Goal: Task Accomplishment & Management: Manage account settings

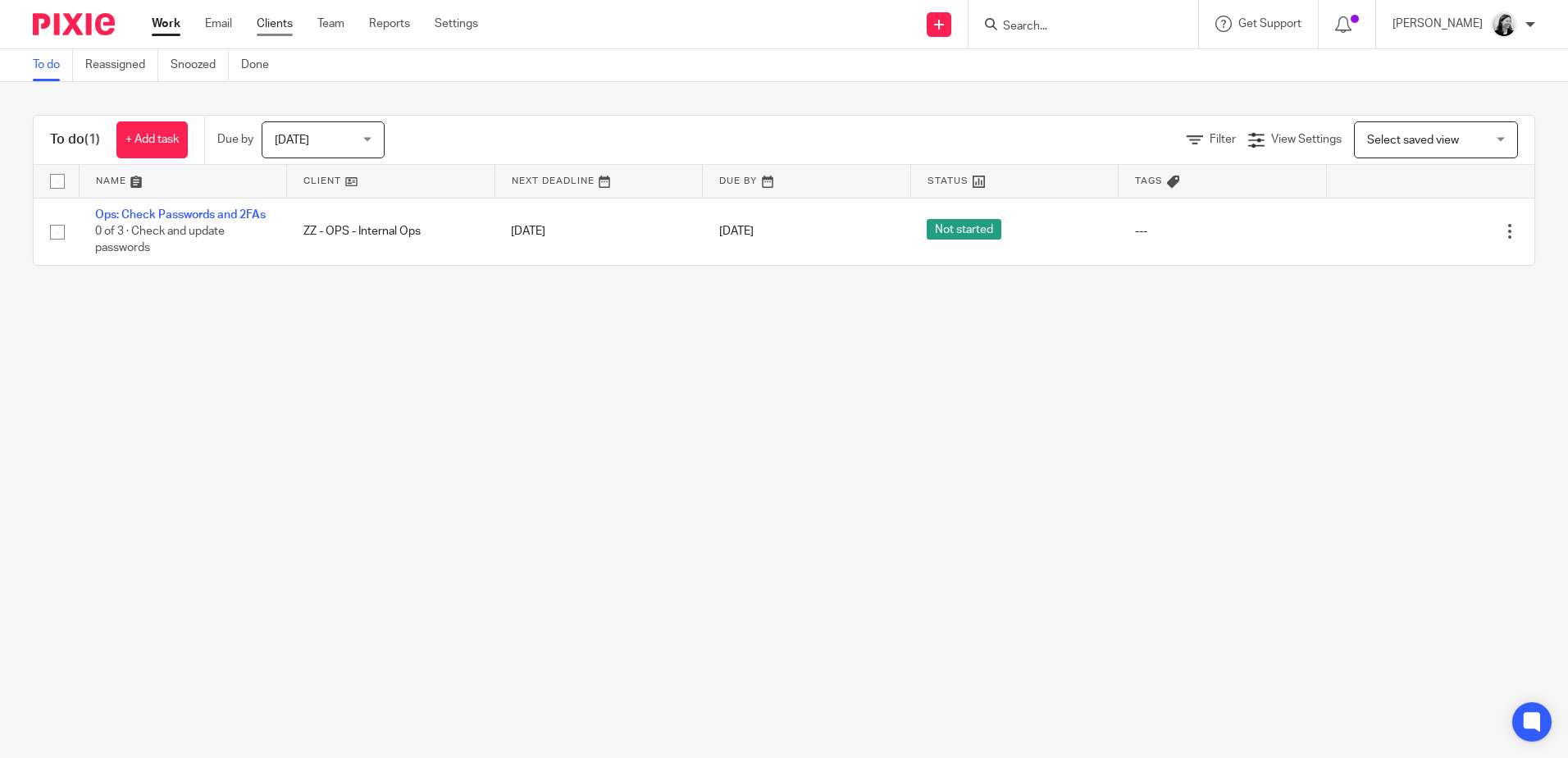
click at [256, 18] on ul "Work Email Clients Team Reports Settings" at bounding box center [327, 24] width 351 height 17
click at [272, 26] on link "Clients" at bounding box center [274, 24] width 36 height 17
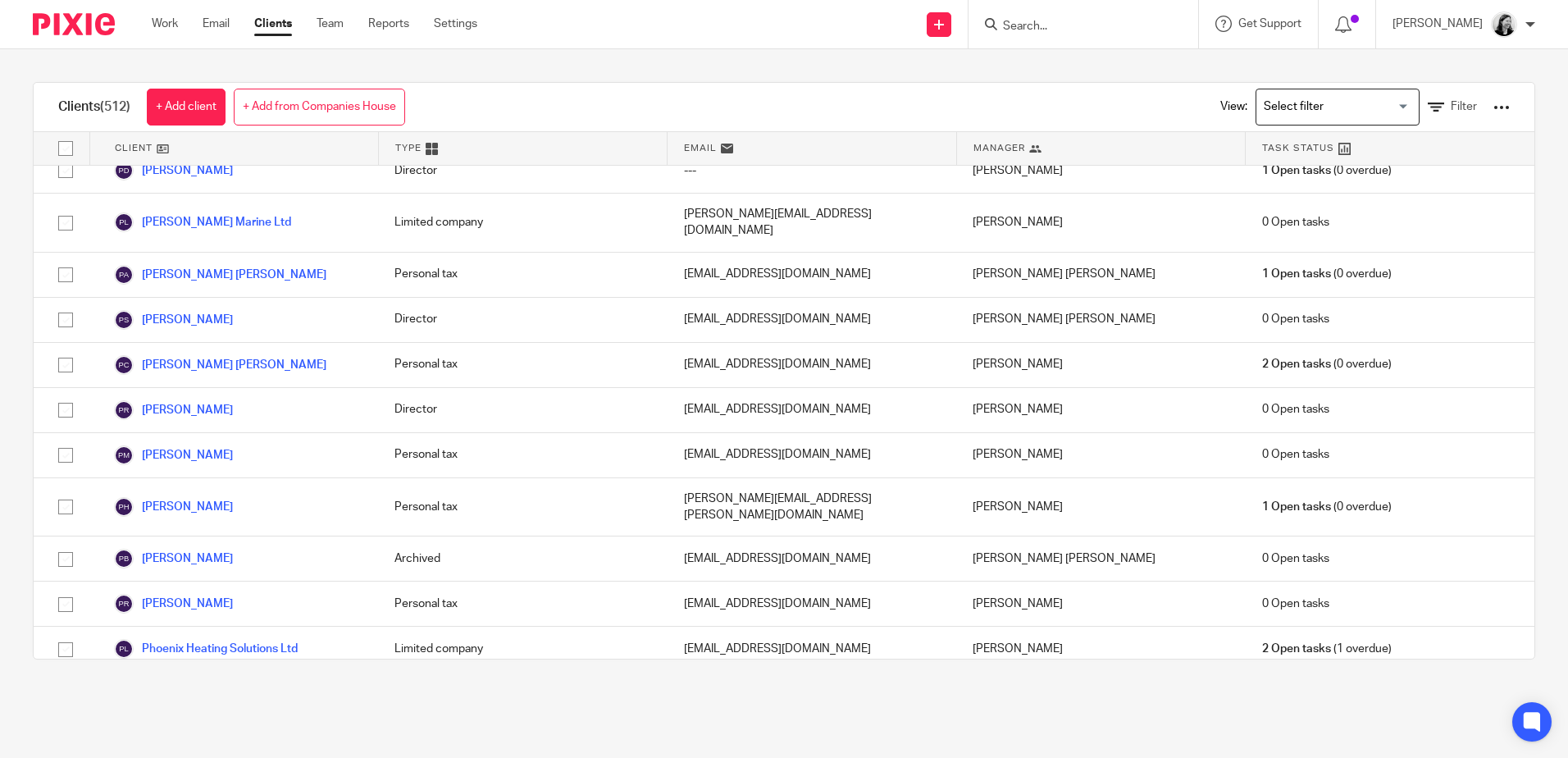
scroll to position [17751, 0]
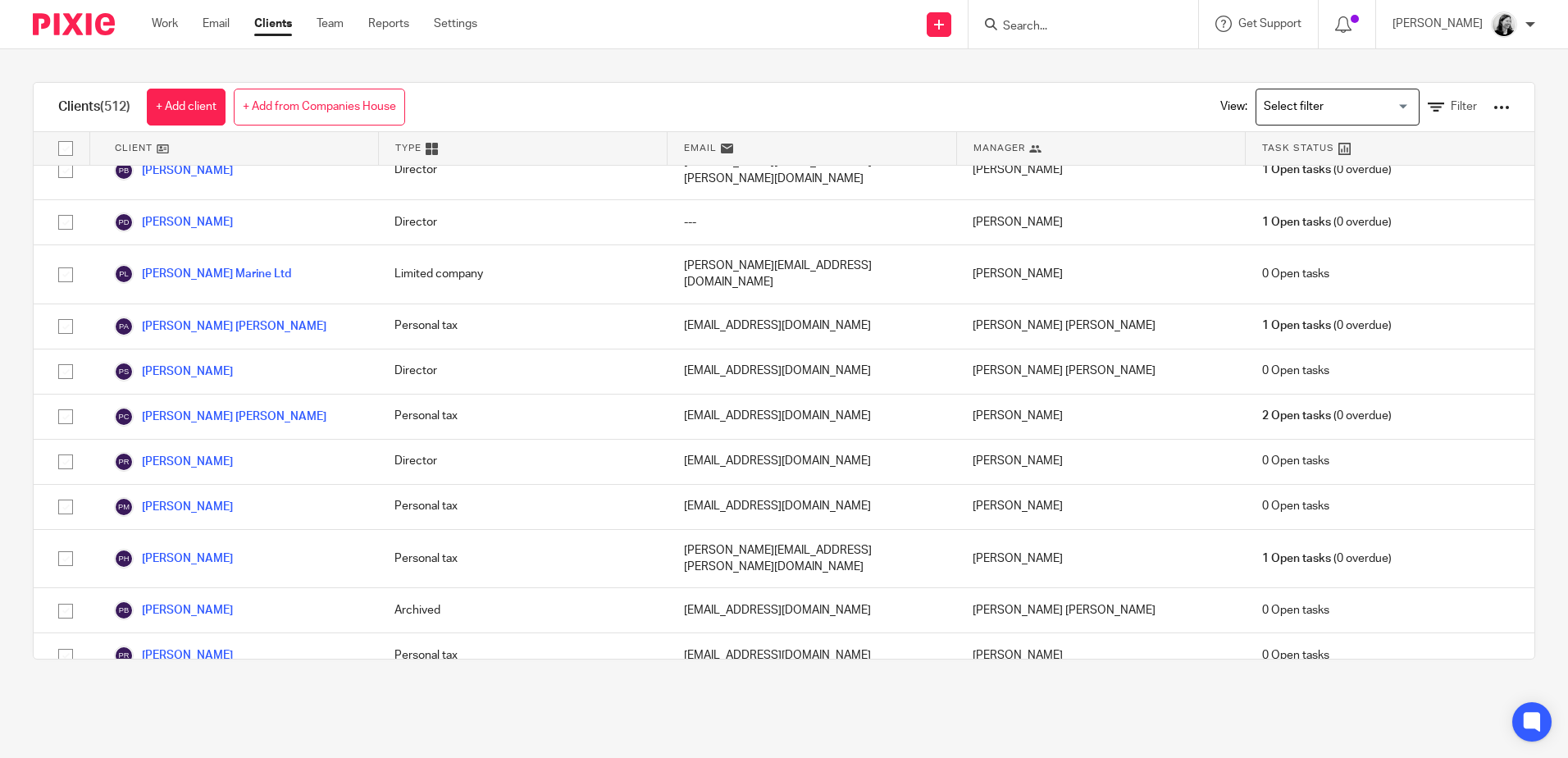
click at [1341, 125] on div "Loading..." at bounding box center [1338, 107] width 164 height 37
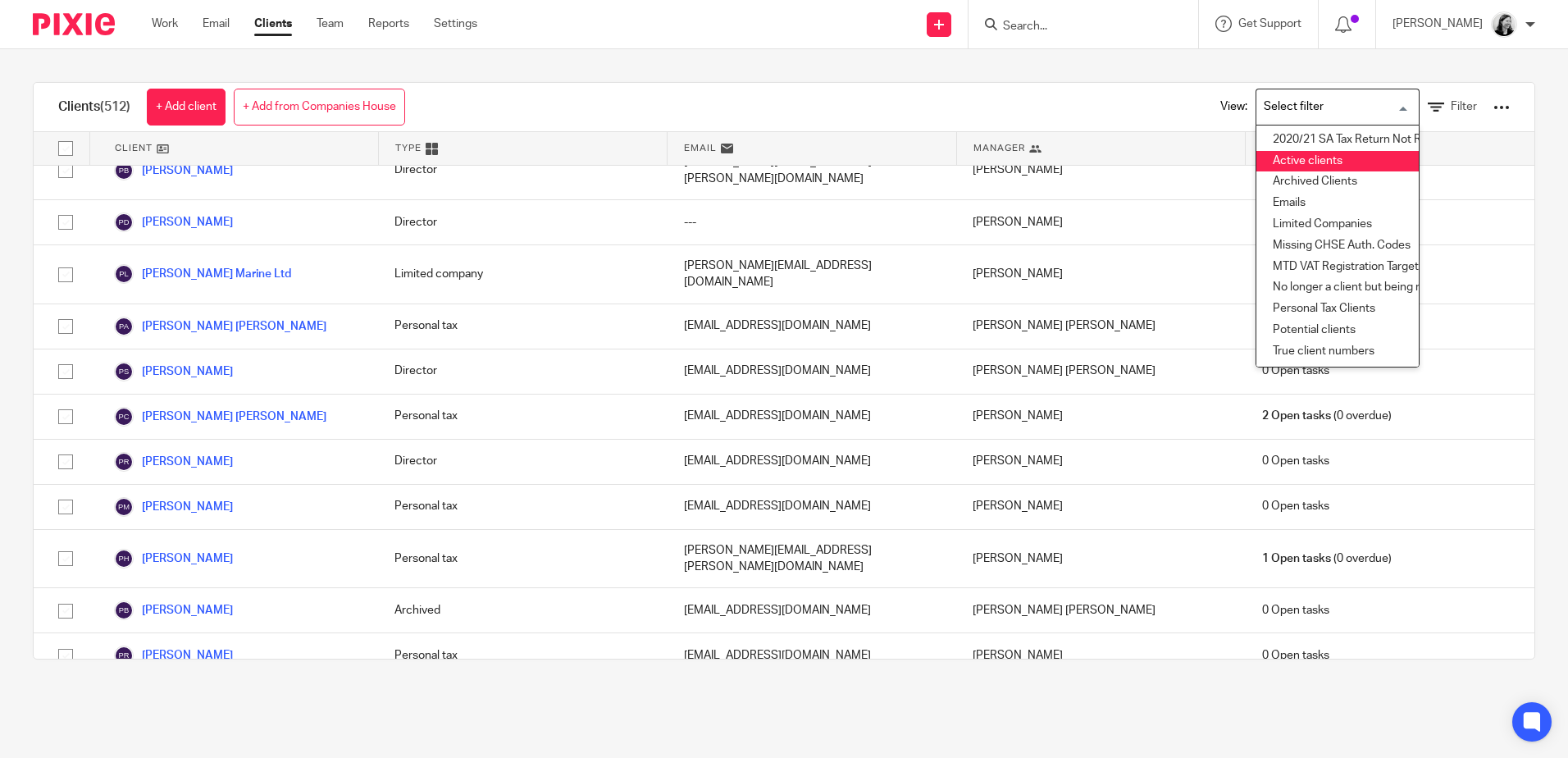
click at [1323, 152] on li "Active clients" at bounding box center [1338, 162] width 162 height 21
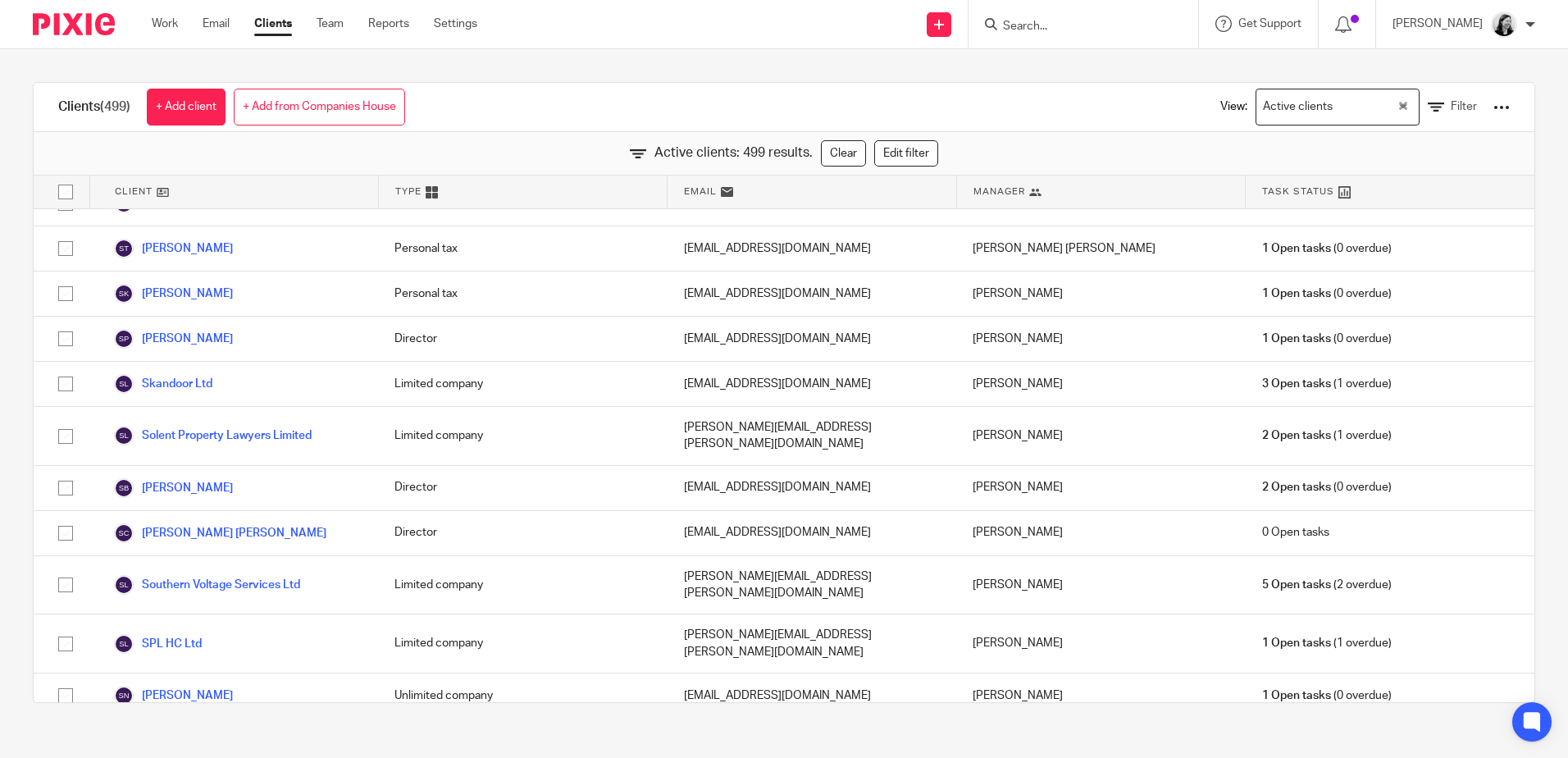
scroll to position [21104, 0]
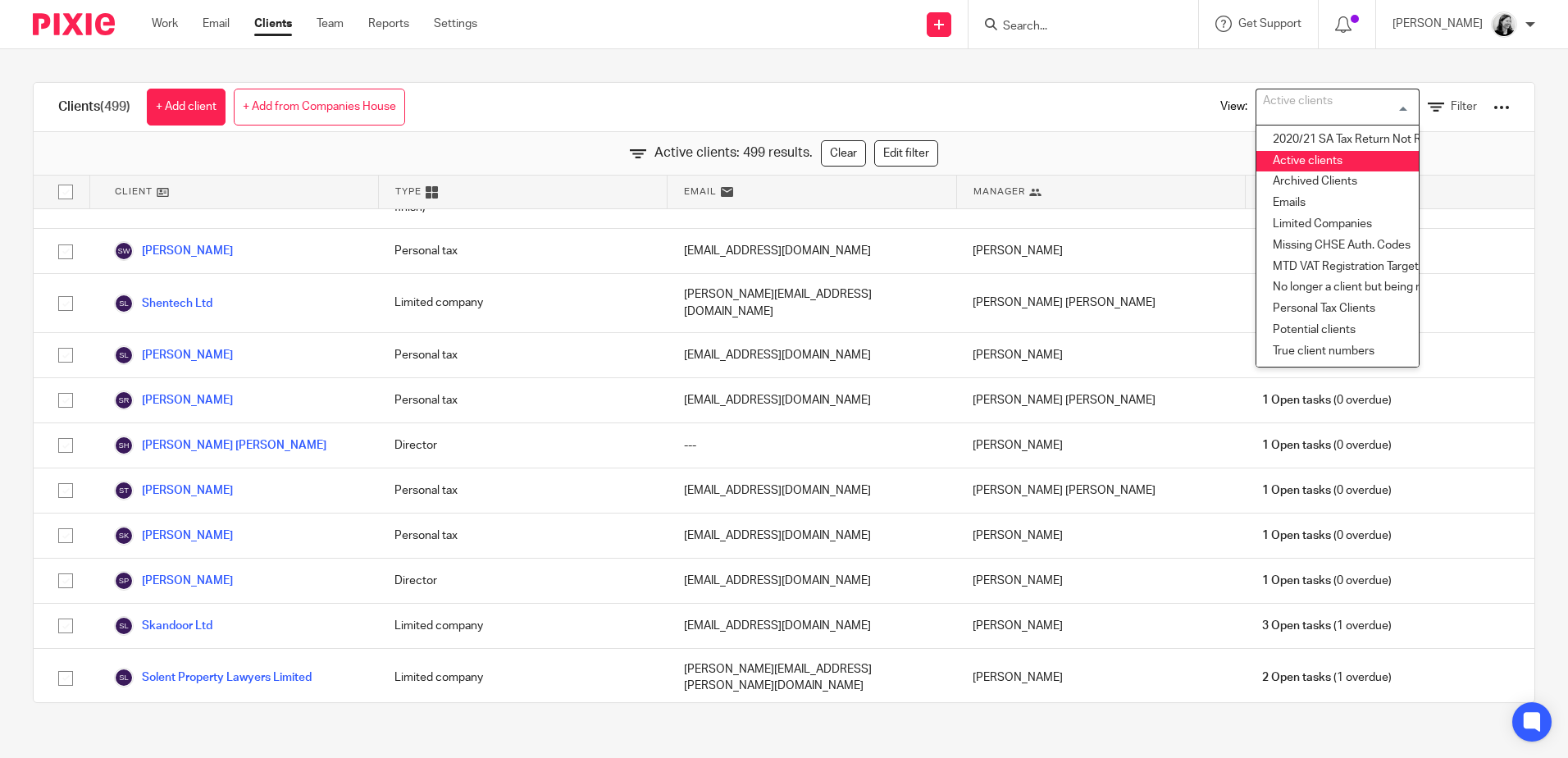
click at [1301, 117] on div "Active clients" at bounding box center [1334, 105] width 155 height 32
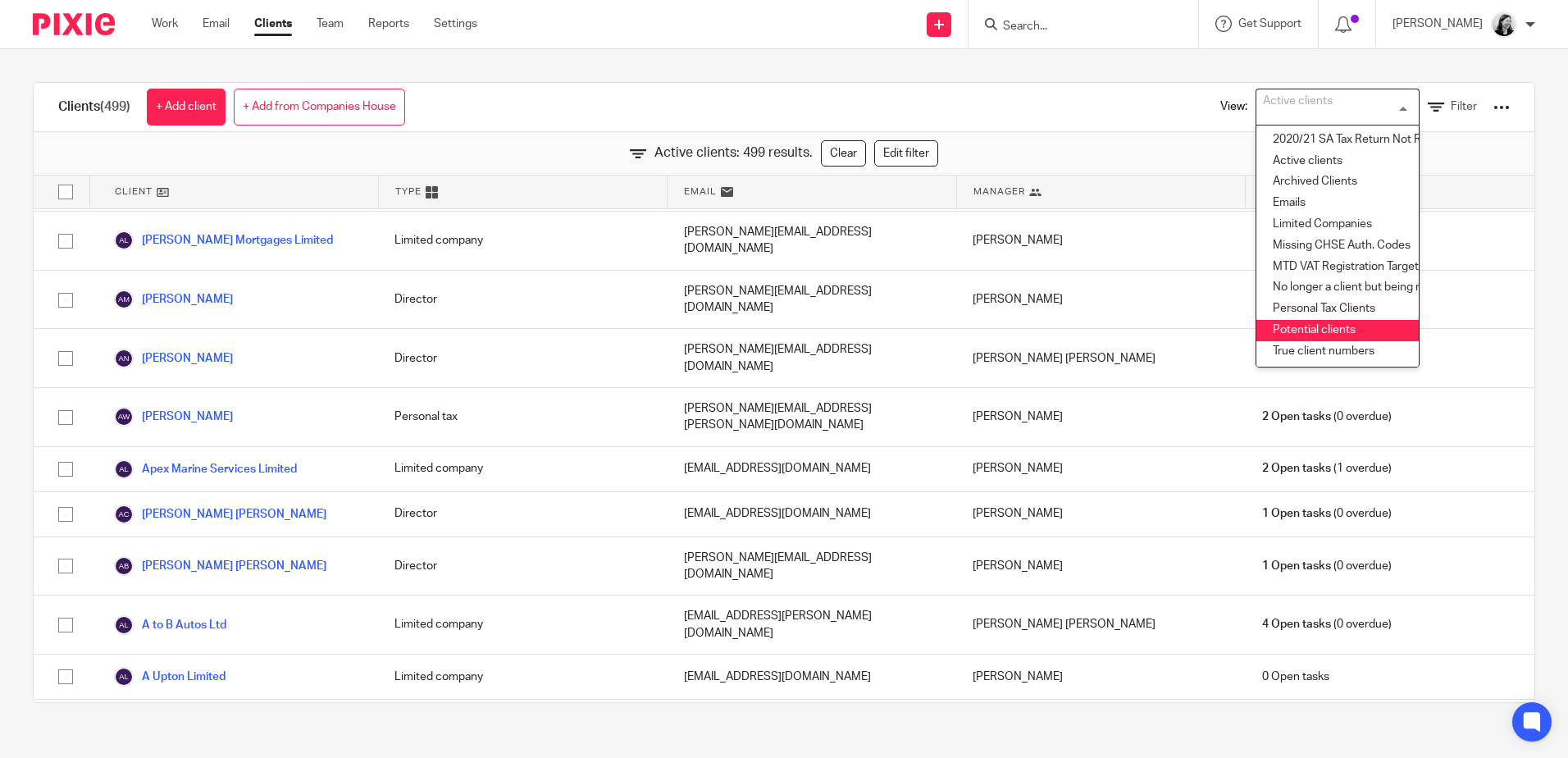
scroll to position [2231, 0]
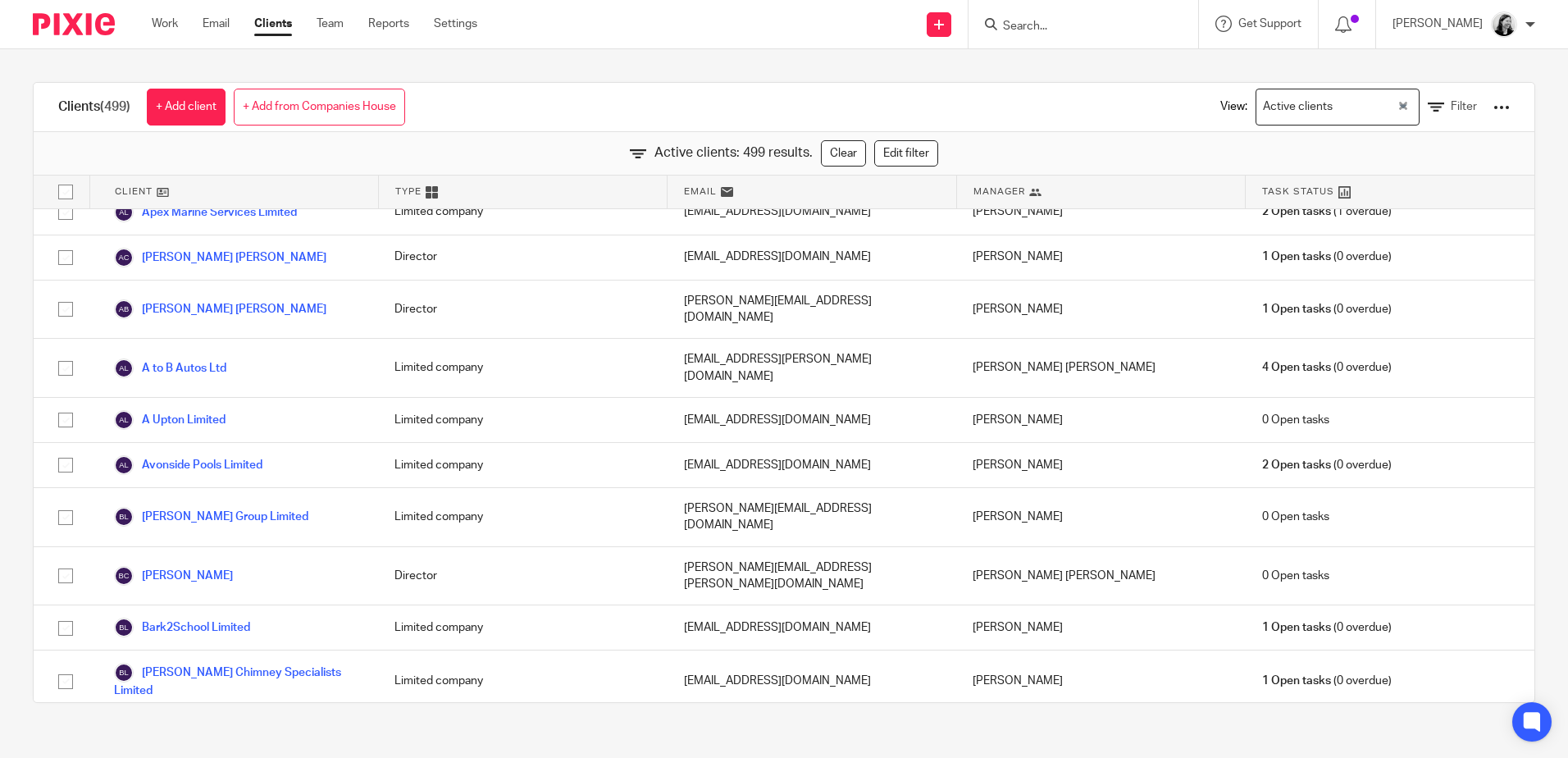
click at [1338, 111] on input "Search for option" at bounding box center [1366, 107] width 56 height 29
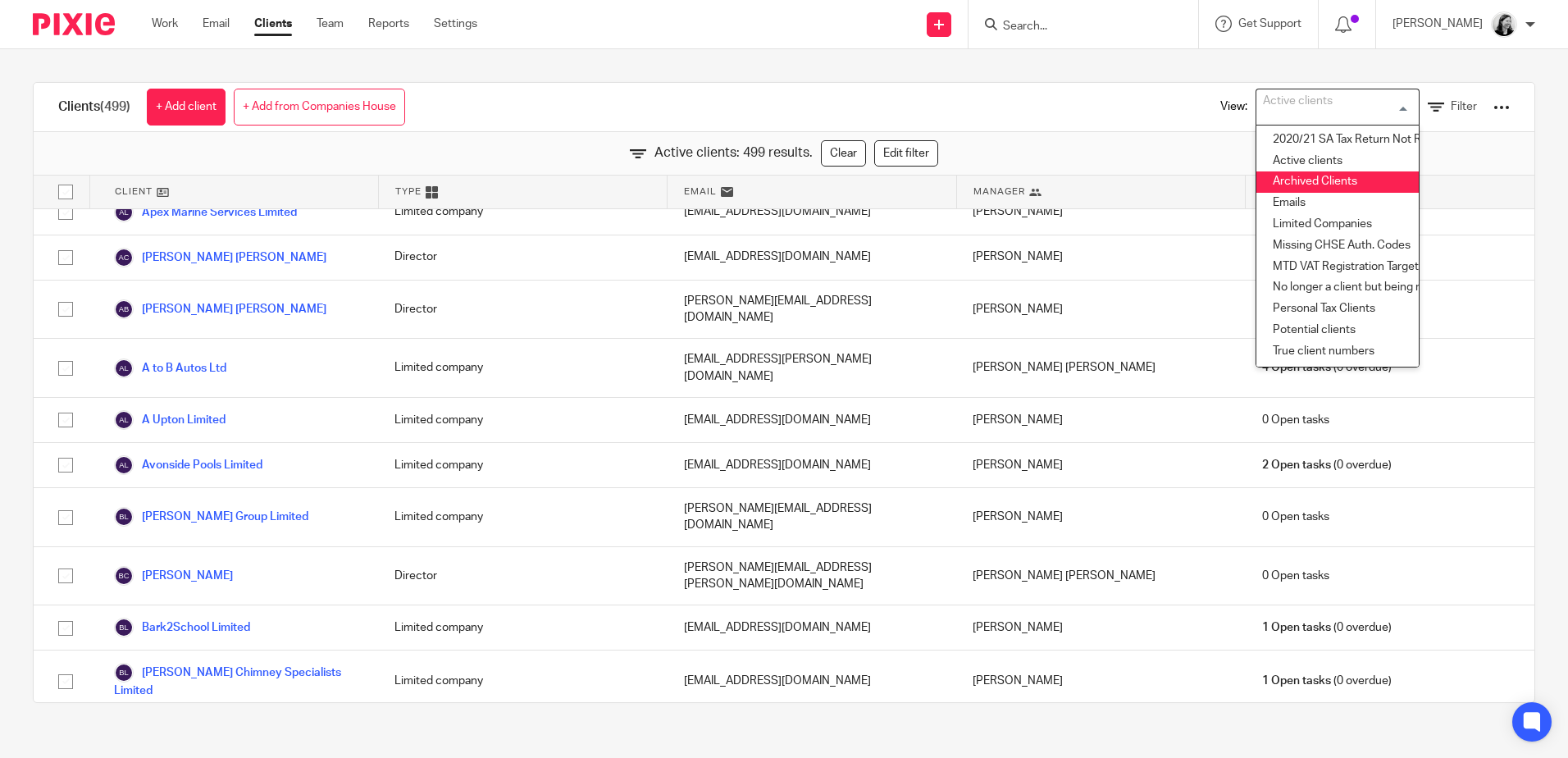
click at [1274, 182] on li "Archived Clients" at bounding box center [1338, 182] width 162 height 21
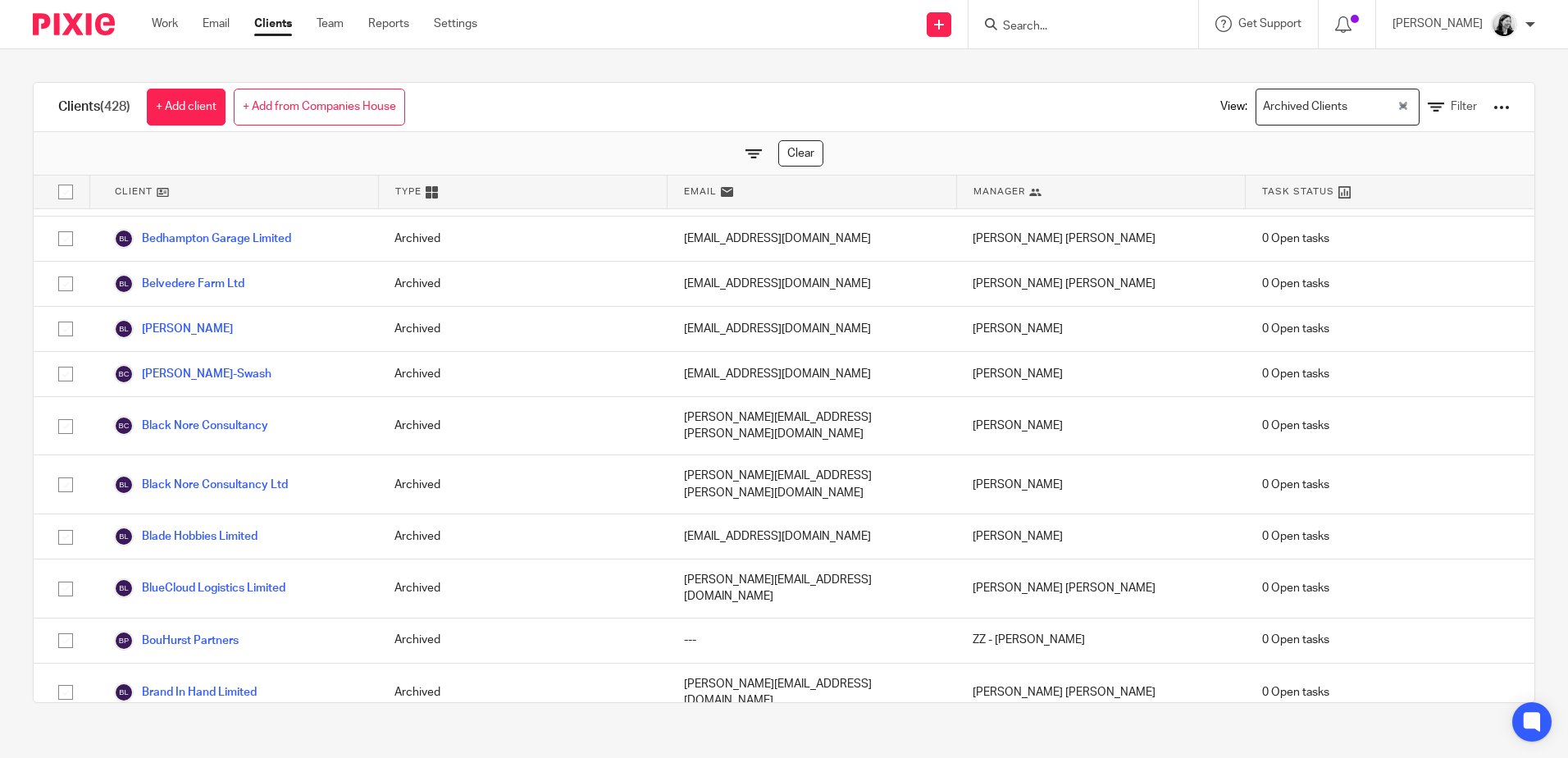
scroll to position [1164, 0]
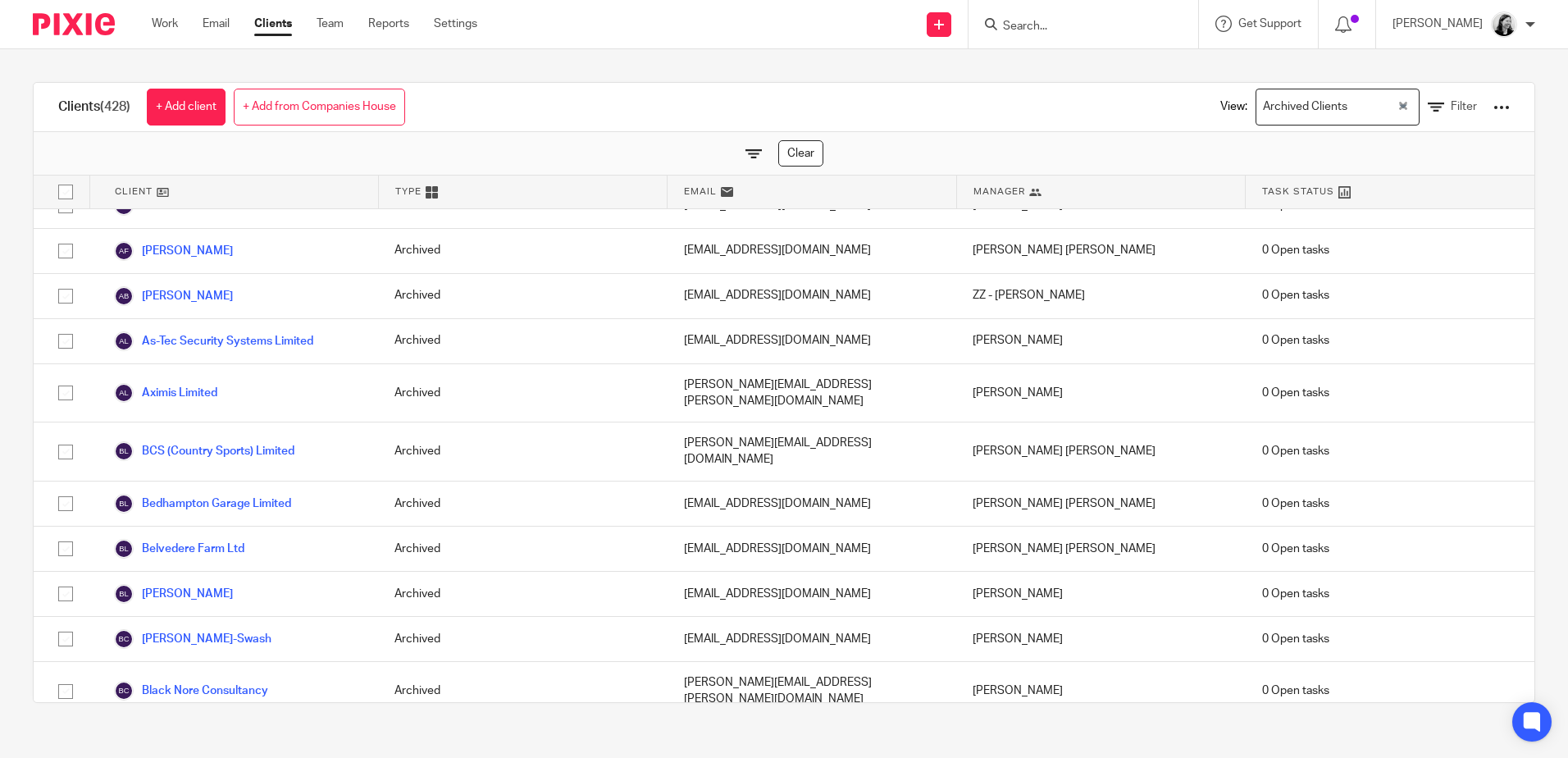
click at [1073, 20] on input "Search" at bounding box center [1075, 27] width 148 height 15
type input "belmar"
click at [1313, 119] on div "Archived Clients" at bounding box center [1334, 105] width 155 height 32
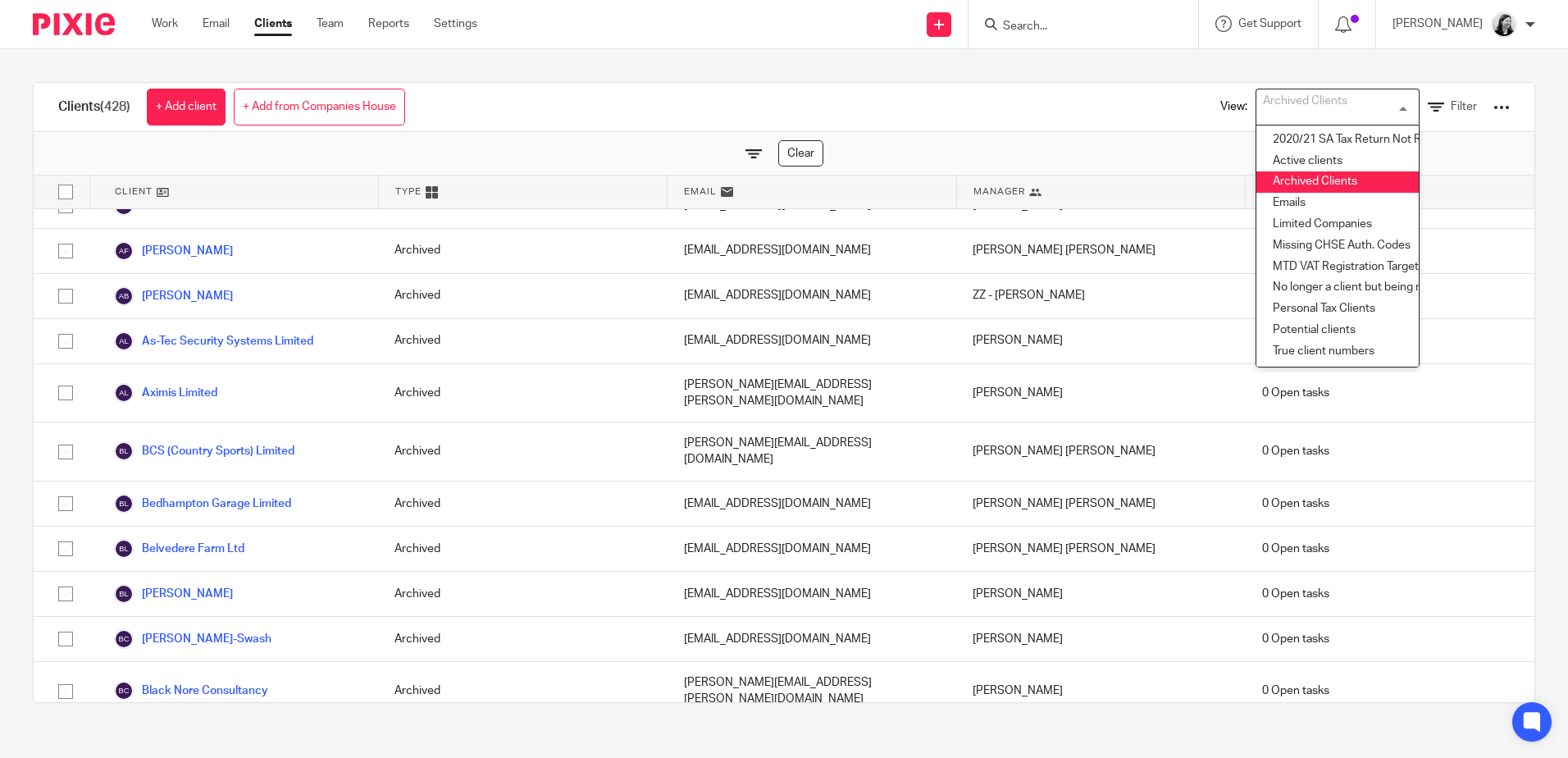
click at [1196, 108] on div "View: Archived Clients Loading... 2020/21 SA Tax Return Not Required Active cli…" at bounding box center [1353, 108] width 314 height 49
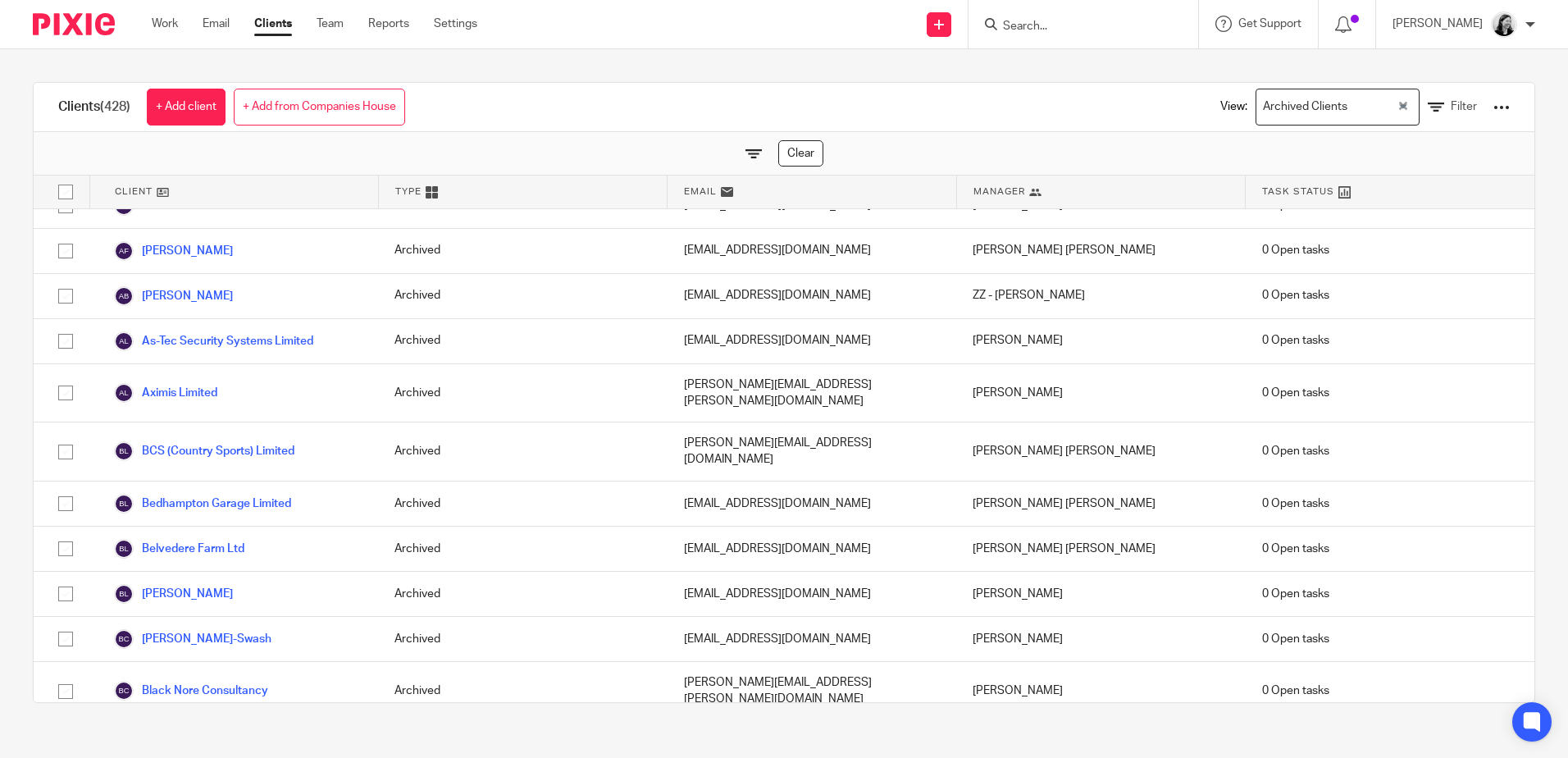
click at [261, 31] on link "Clients" at bounding box center [272, 24] width 38 height 17
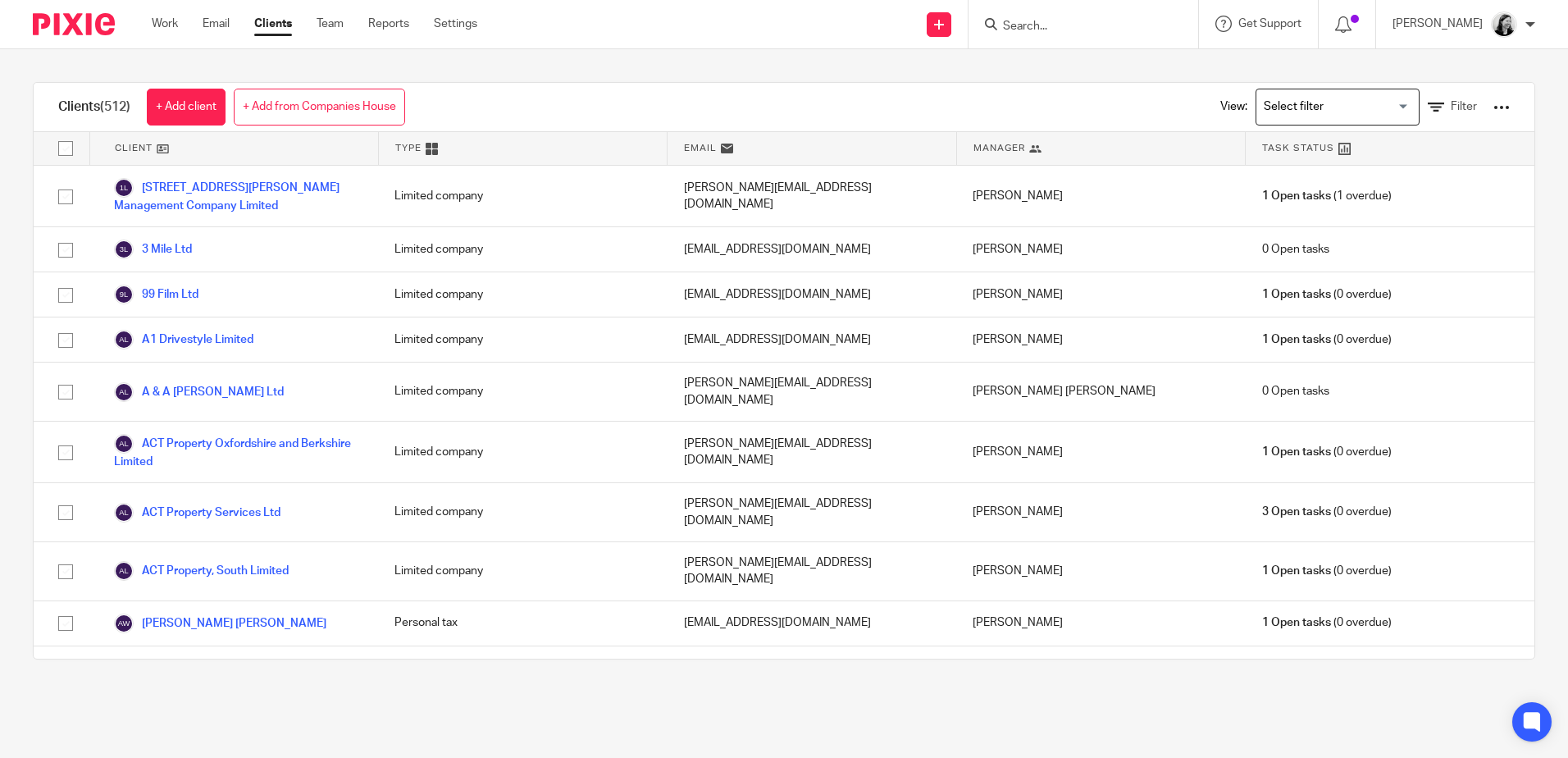
click at [1065, 31] on input "Search" at bounding box center [1075, 27] width 148 height 15
type input "belmark"
click at [825, 58] on div "Clients (512) + Add client + Add from Companies House View: Loading... Filter C…" at bounding box center [784, 371] width 1568 height 644
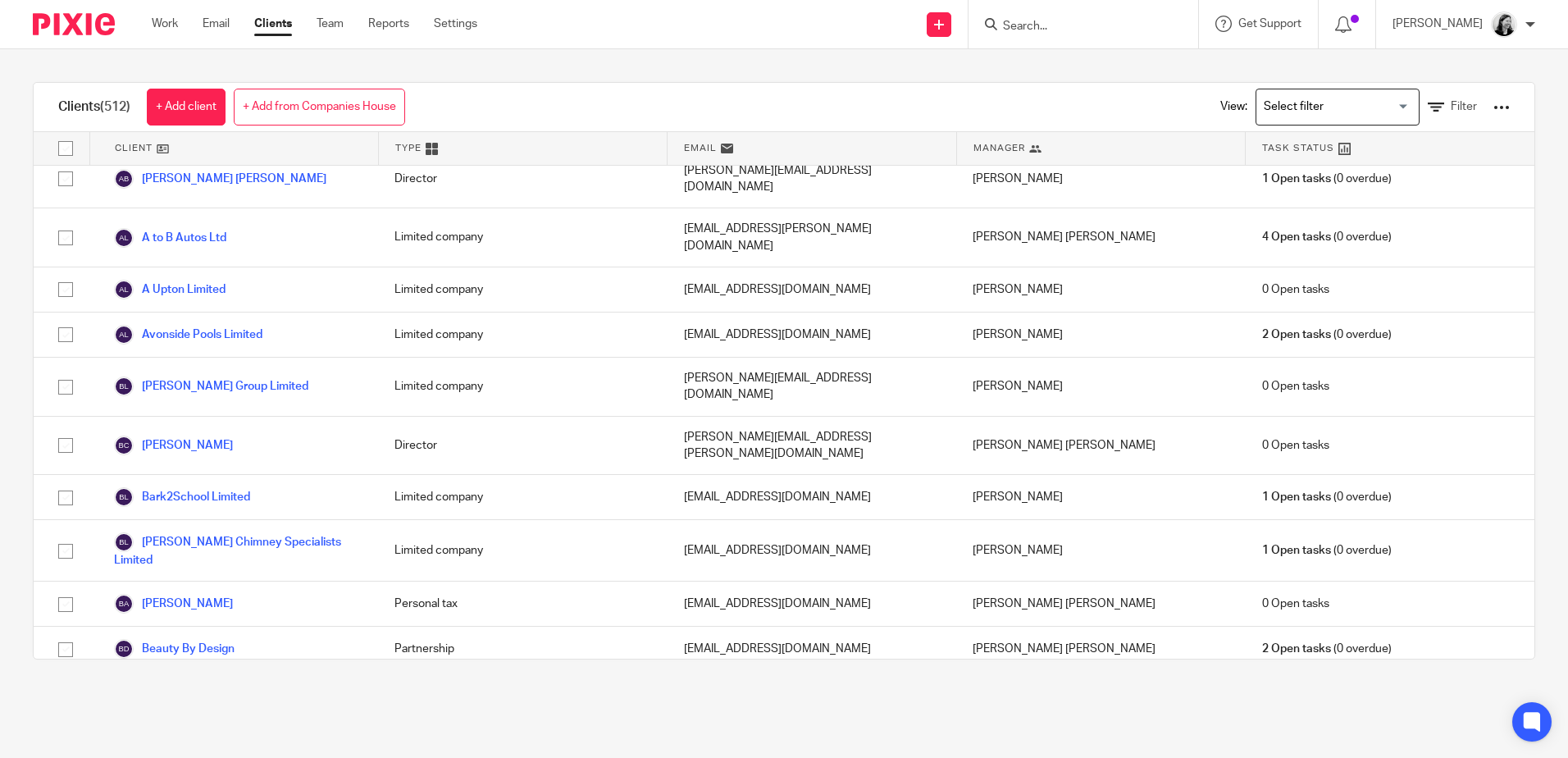
scroll to position [2134, 0]
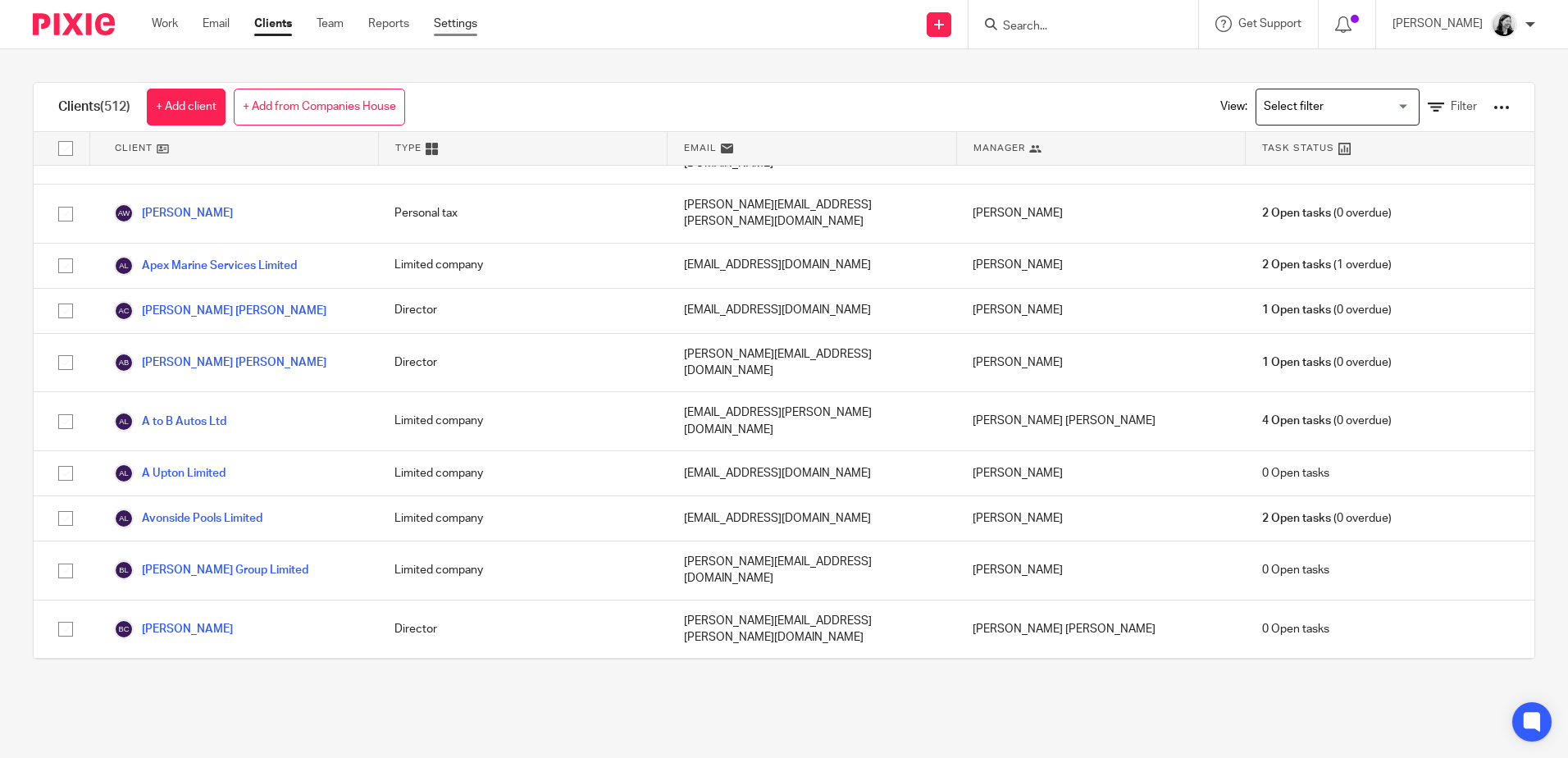
click at [451, 22] on link "Settings" at bounding box center [456, 24] width 44 height 17
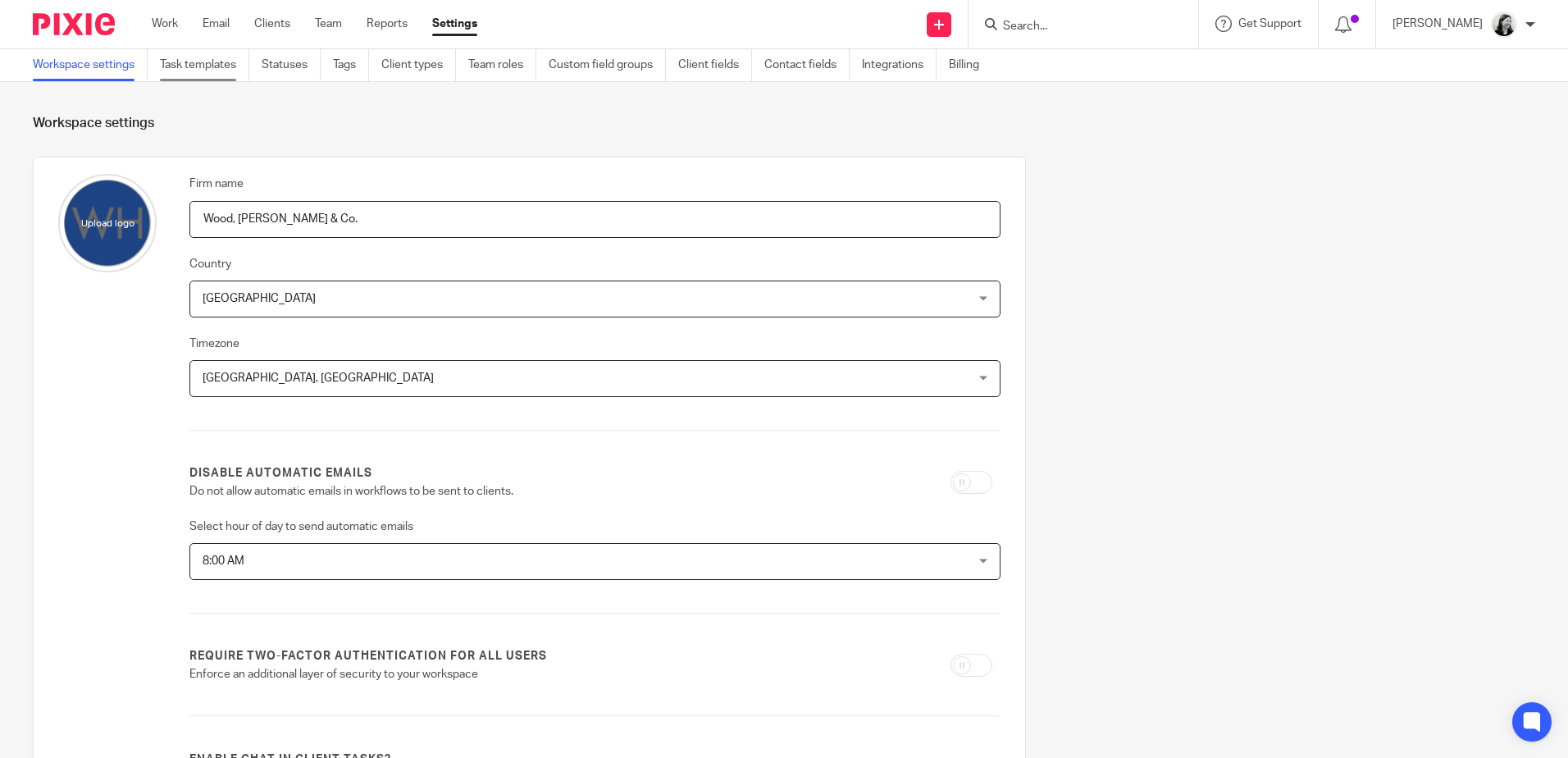
click at [218, 55] on link "Task templates" at bounding box center [204, 66] width 89 height 32
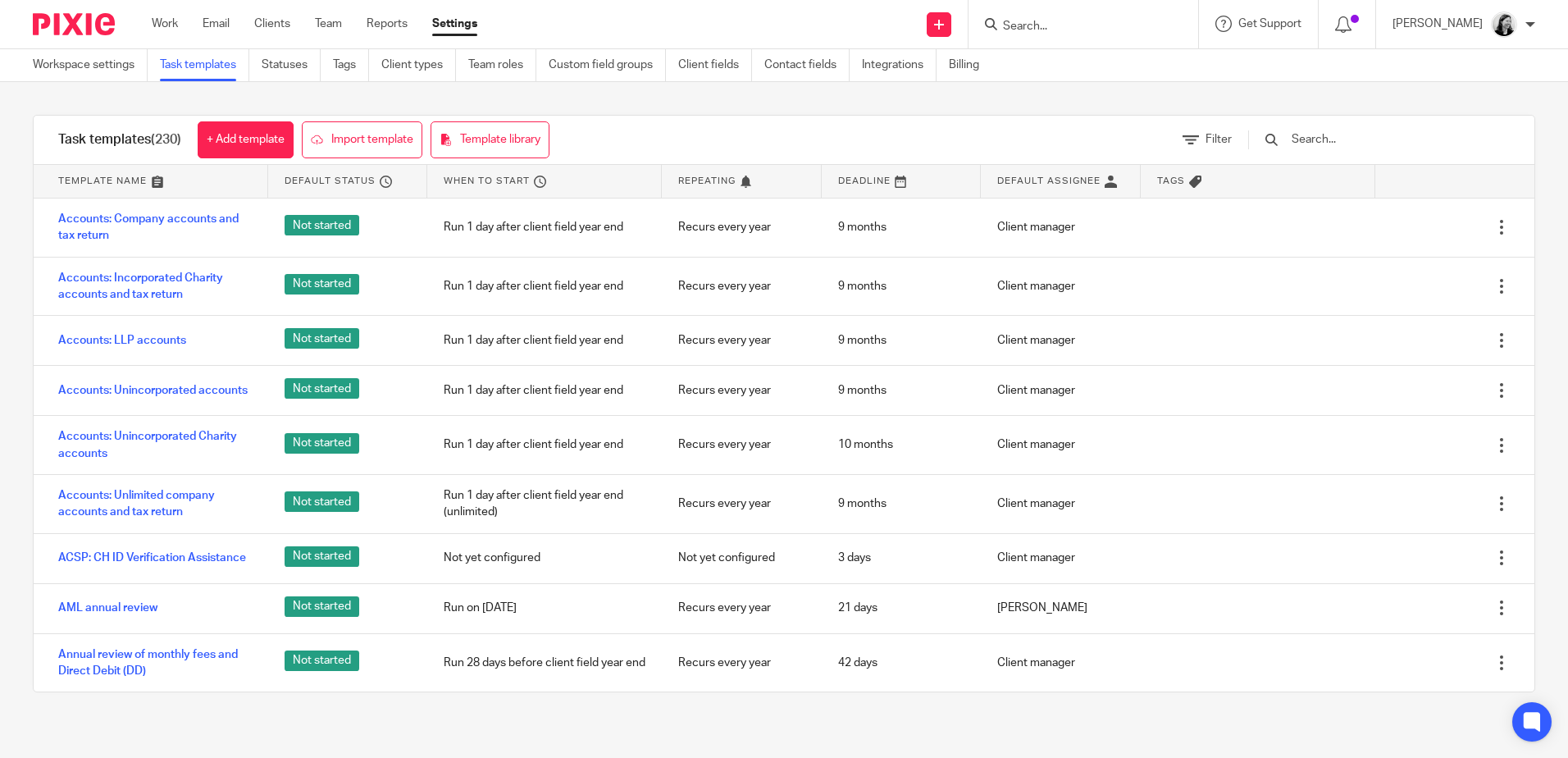
click at [1380, 138] on input "text" at bounding box center [1386, 139] width 191 height 18
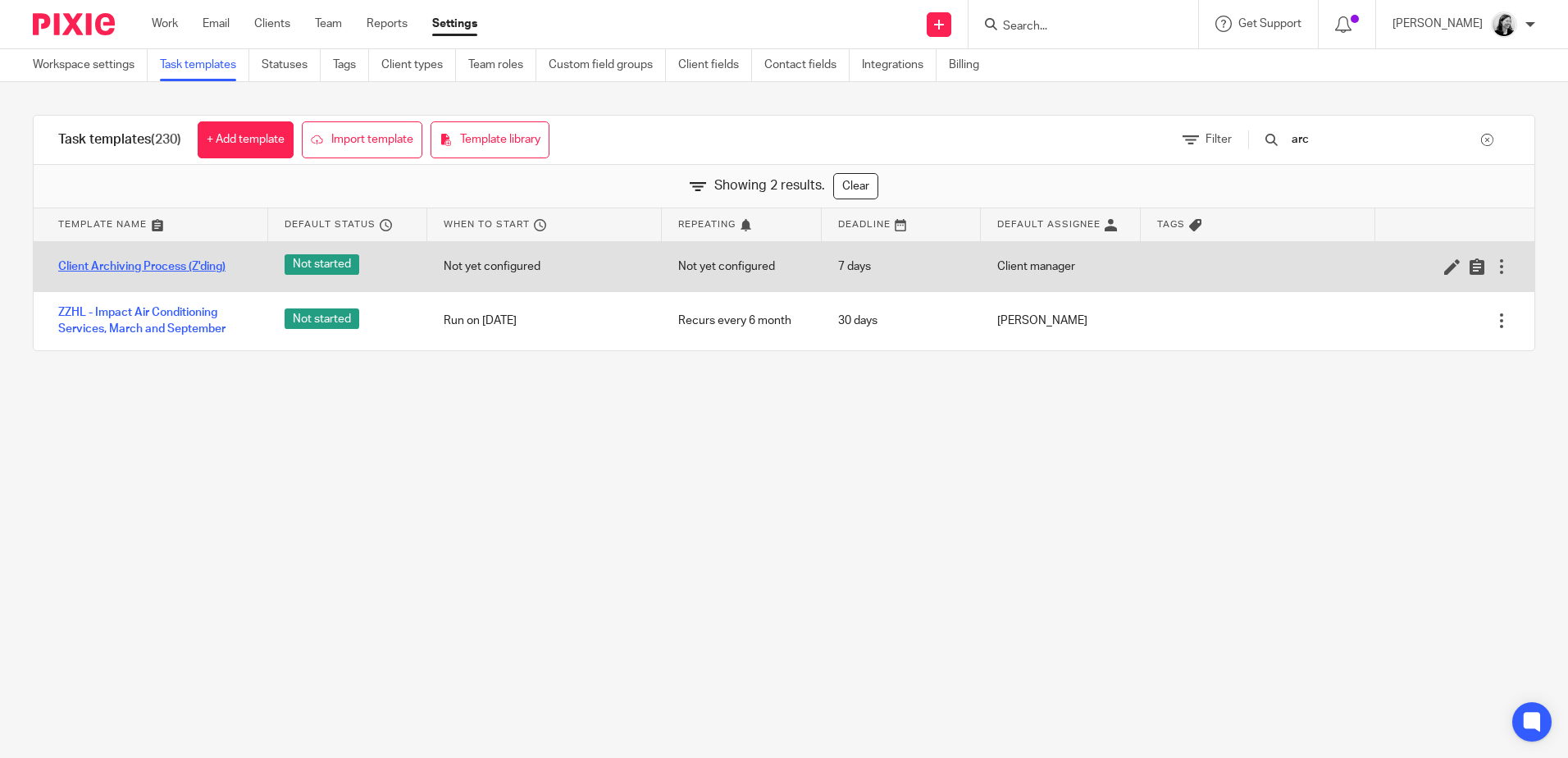
type input "arc"
click at [183, 267] on link "Client Archiving Process (Z'ding)" at bounding box center [141, 267] width 167 height 17
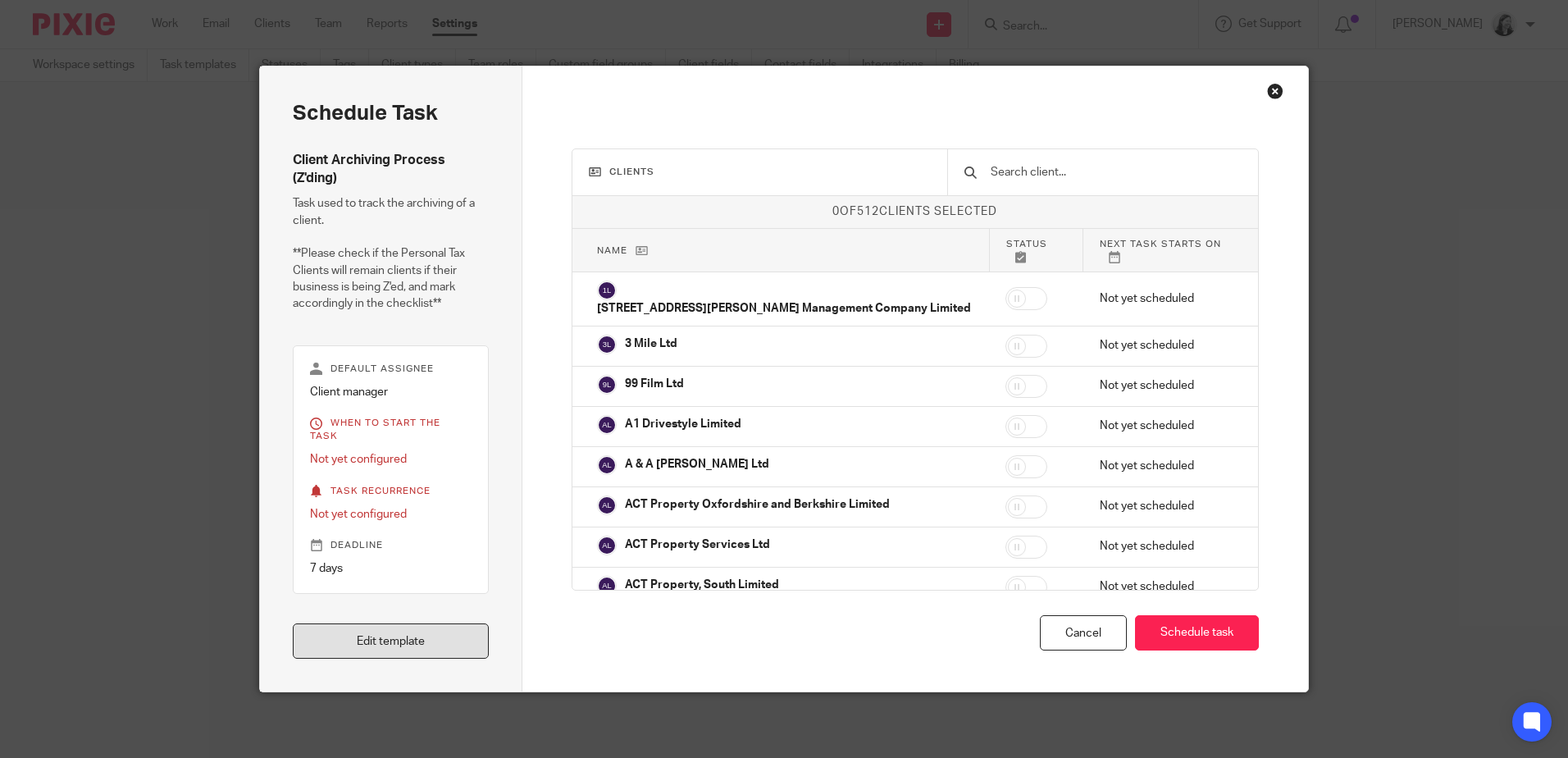
click at [414, 624] on link "Edit template" at bounding box center [390, 641] width 196 height 35
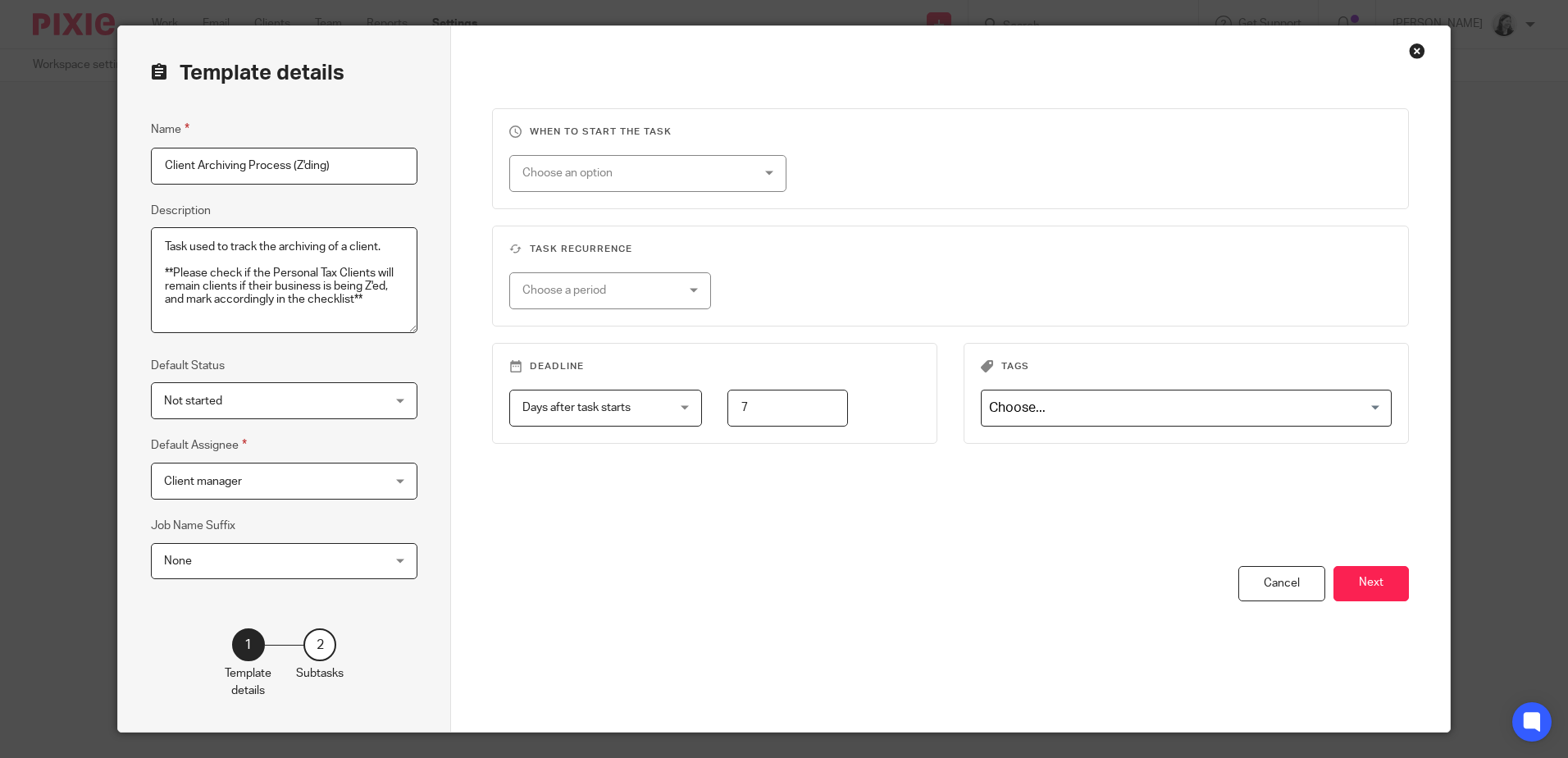
scroll to position [81, 0]
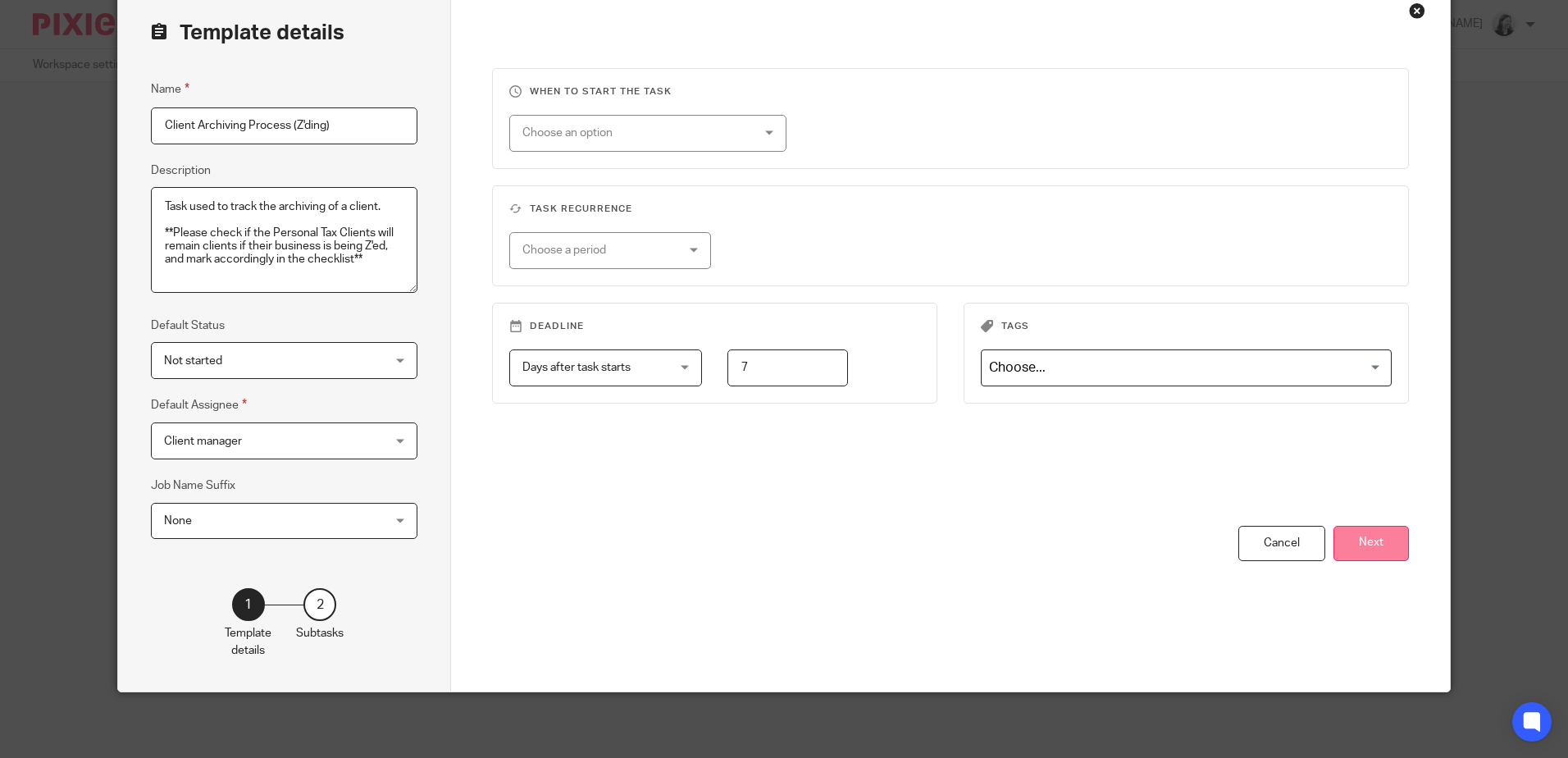
click at [1374, 549] on button "Next" at bounding box center [1371, 543] width 76 height 35
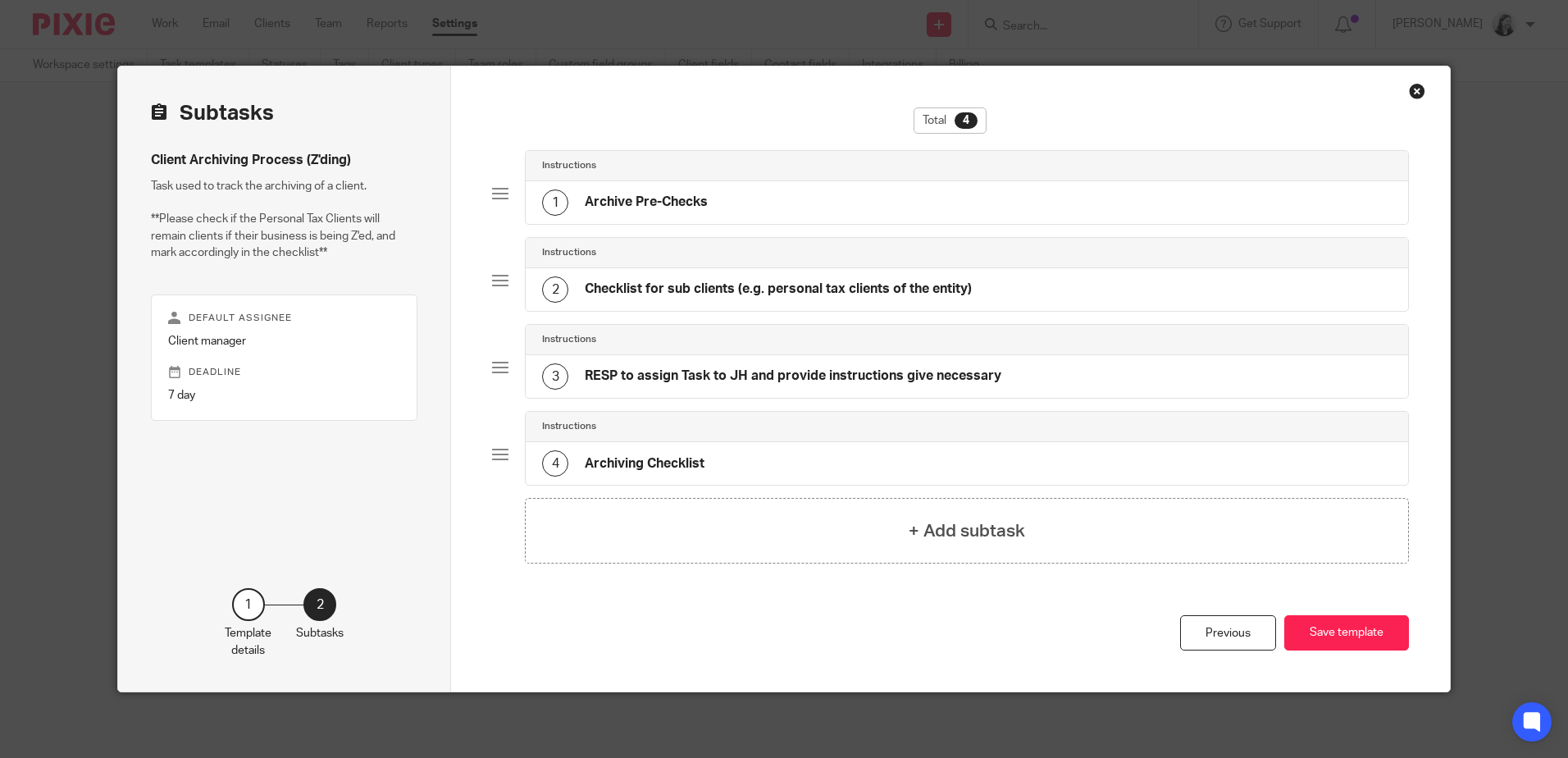
click at [965, 363] on div "3 RESP to assign Task to JH and provide instructions give necessary" at bounding box center [966, 376] width 882 height 43
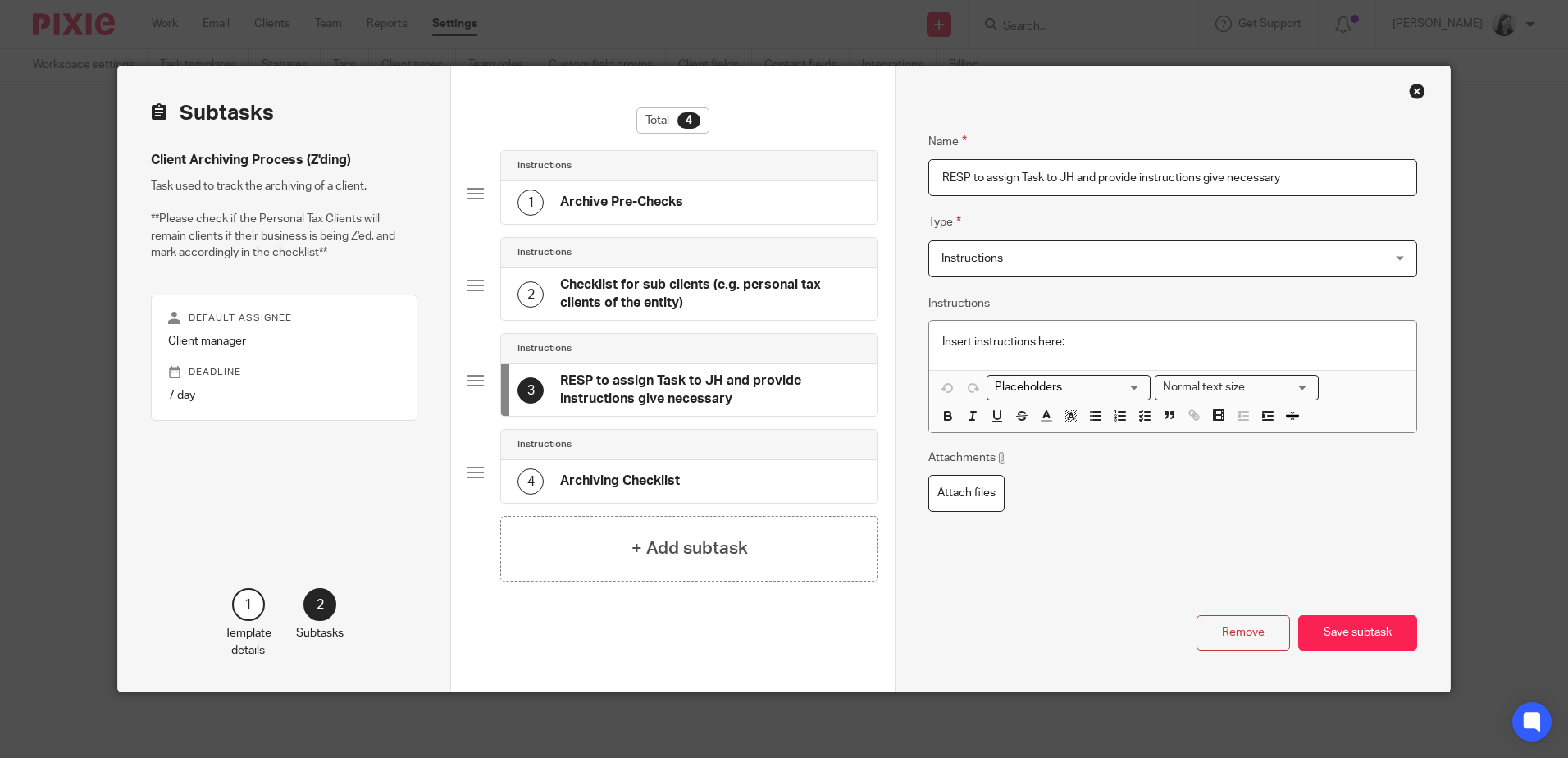
click at [709, 464] on div "4 Archiving Checklist" at bounding box center [689, 481] width 377 height 43
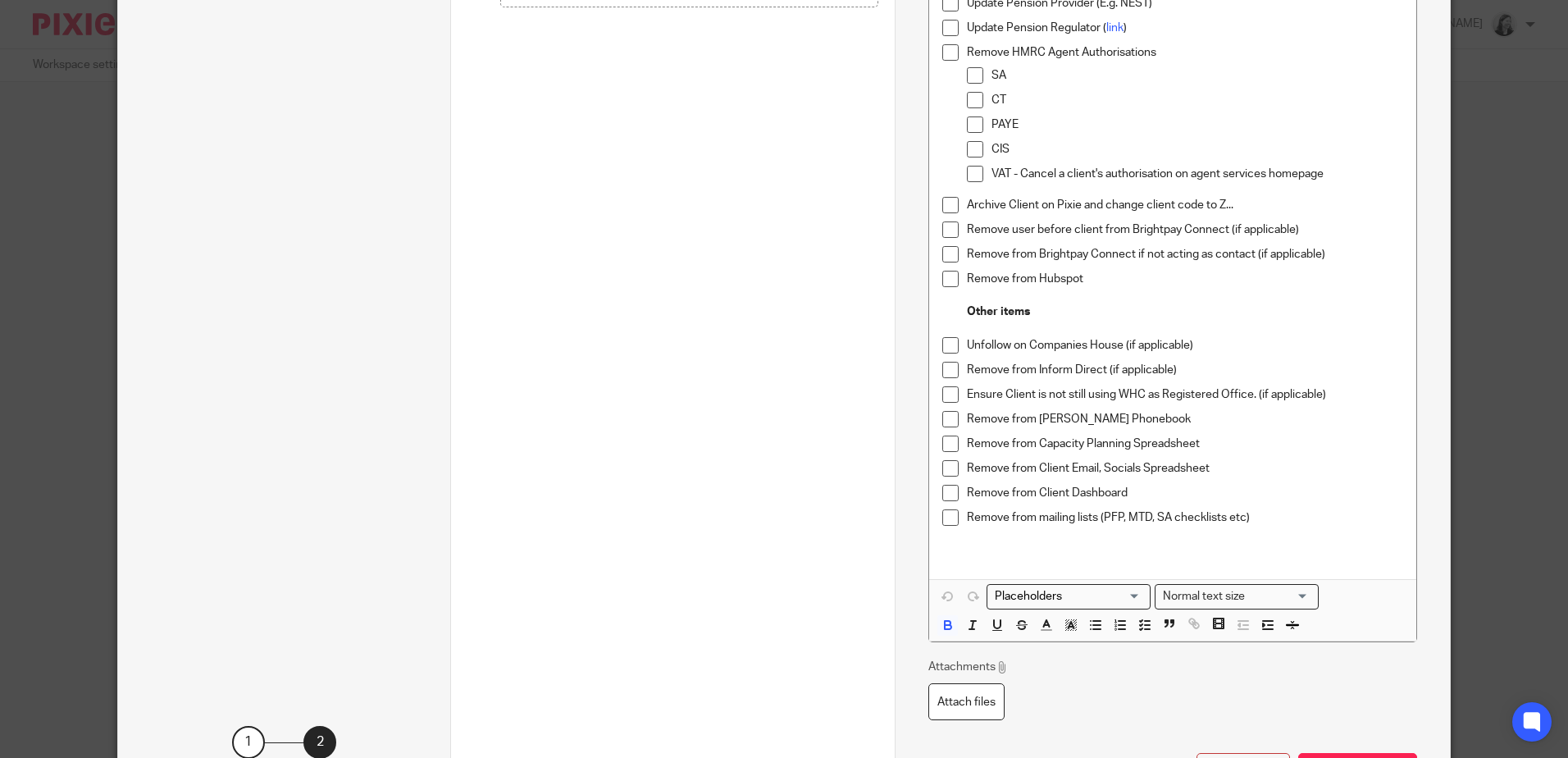
scroll to position [492, 0]
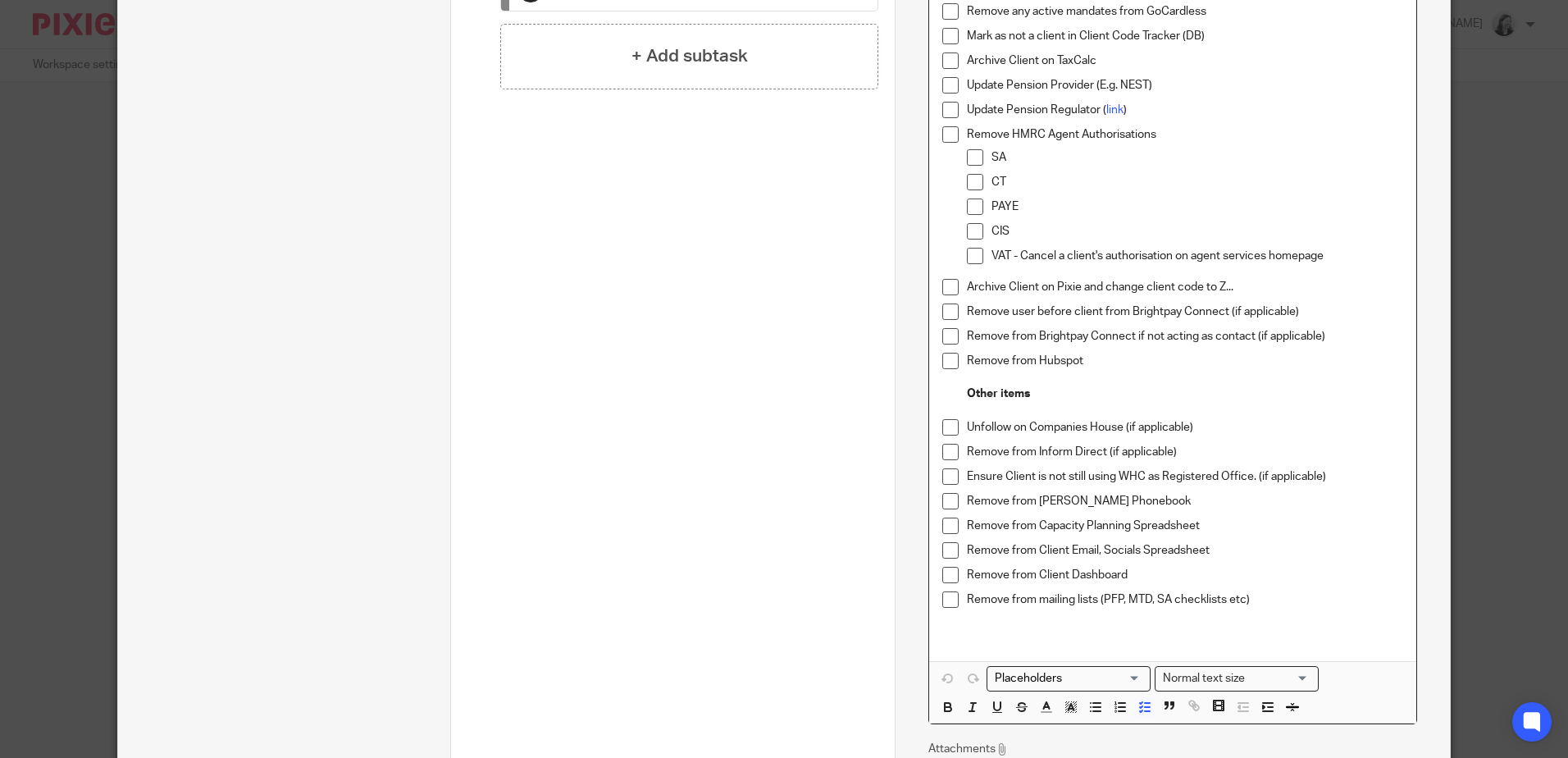
click at [1112, 360] on p "Remove from Hubspot" at bounding box center [1185, 362] width 436 height 17
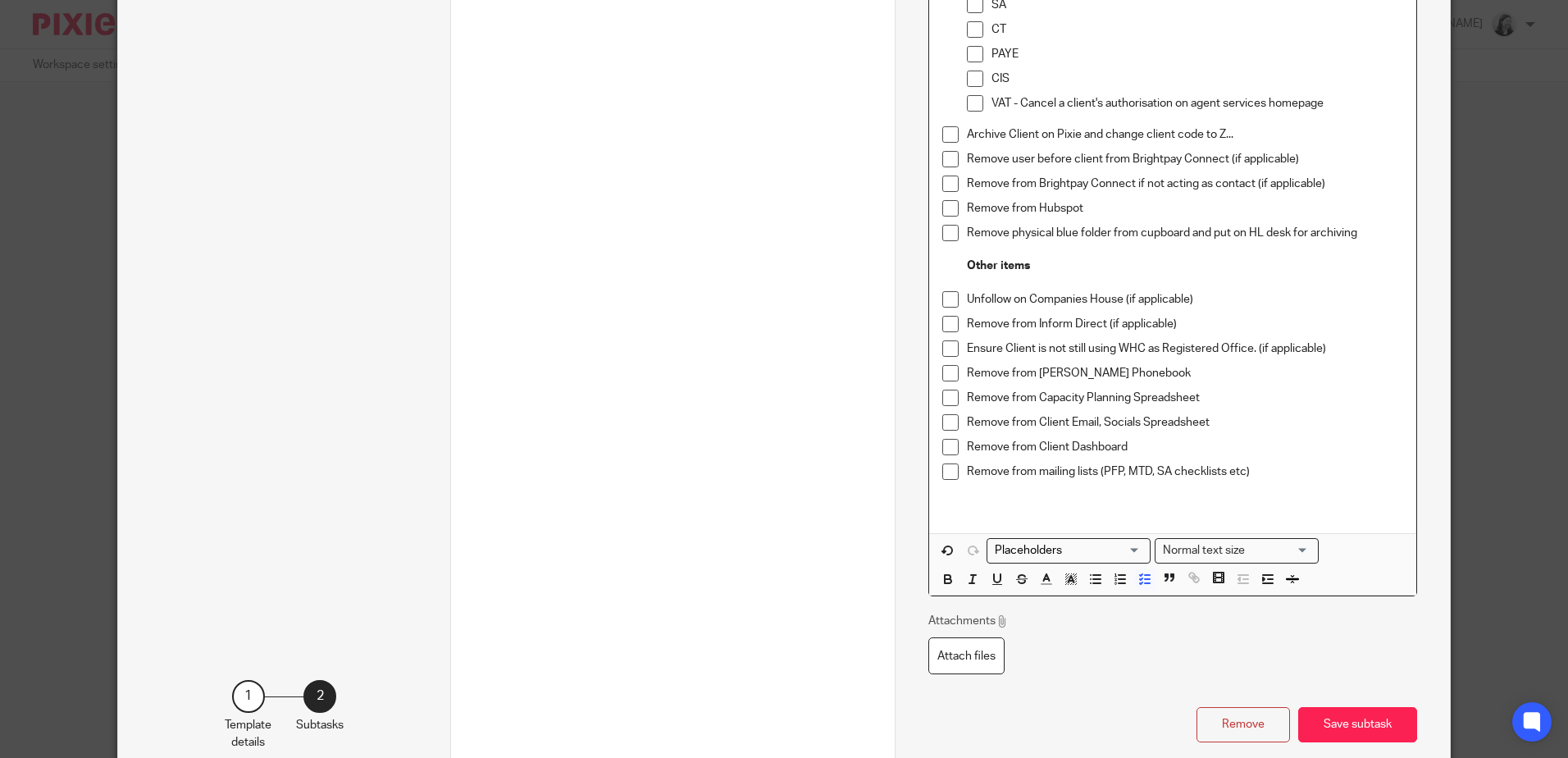
scroll to position [657, 0]
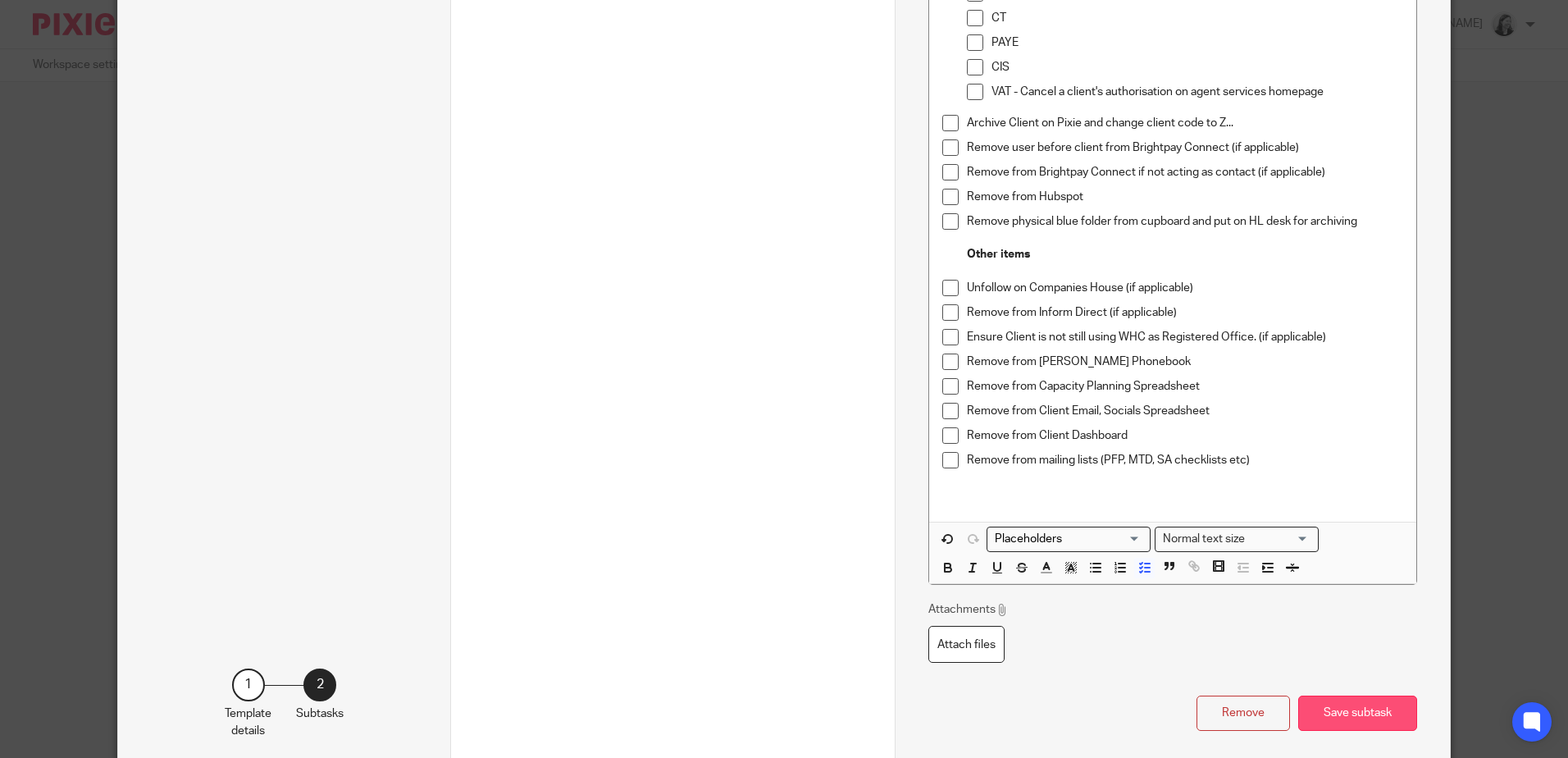
click at [1344, 713] on button "Save subtask" at bounding box center [1357, 713] width 119 height 35
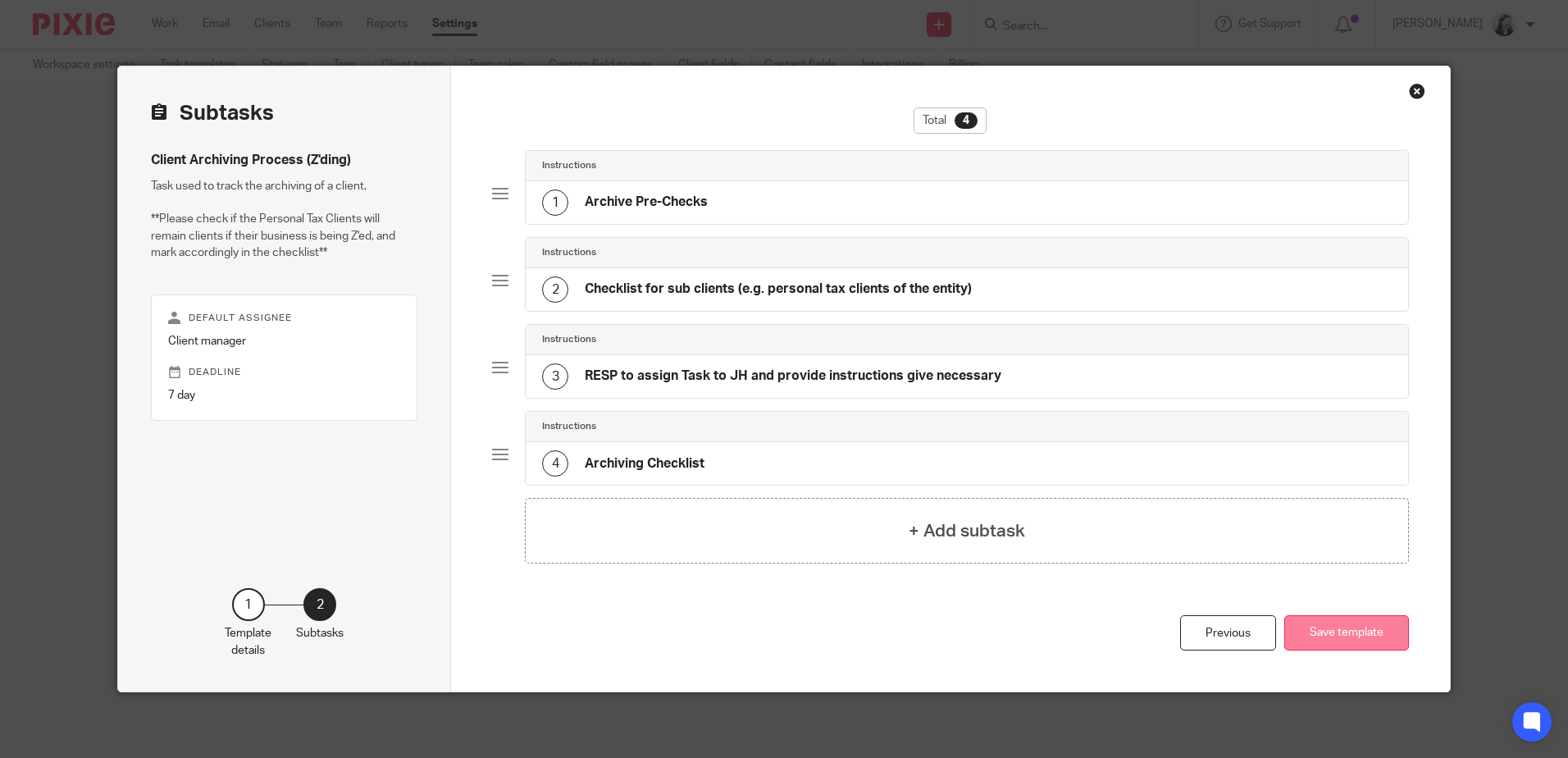
click at [1353, 633] on button "Save template" at bounding box center [1347, 633] width 124 height 35
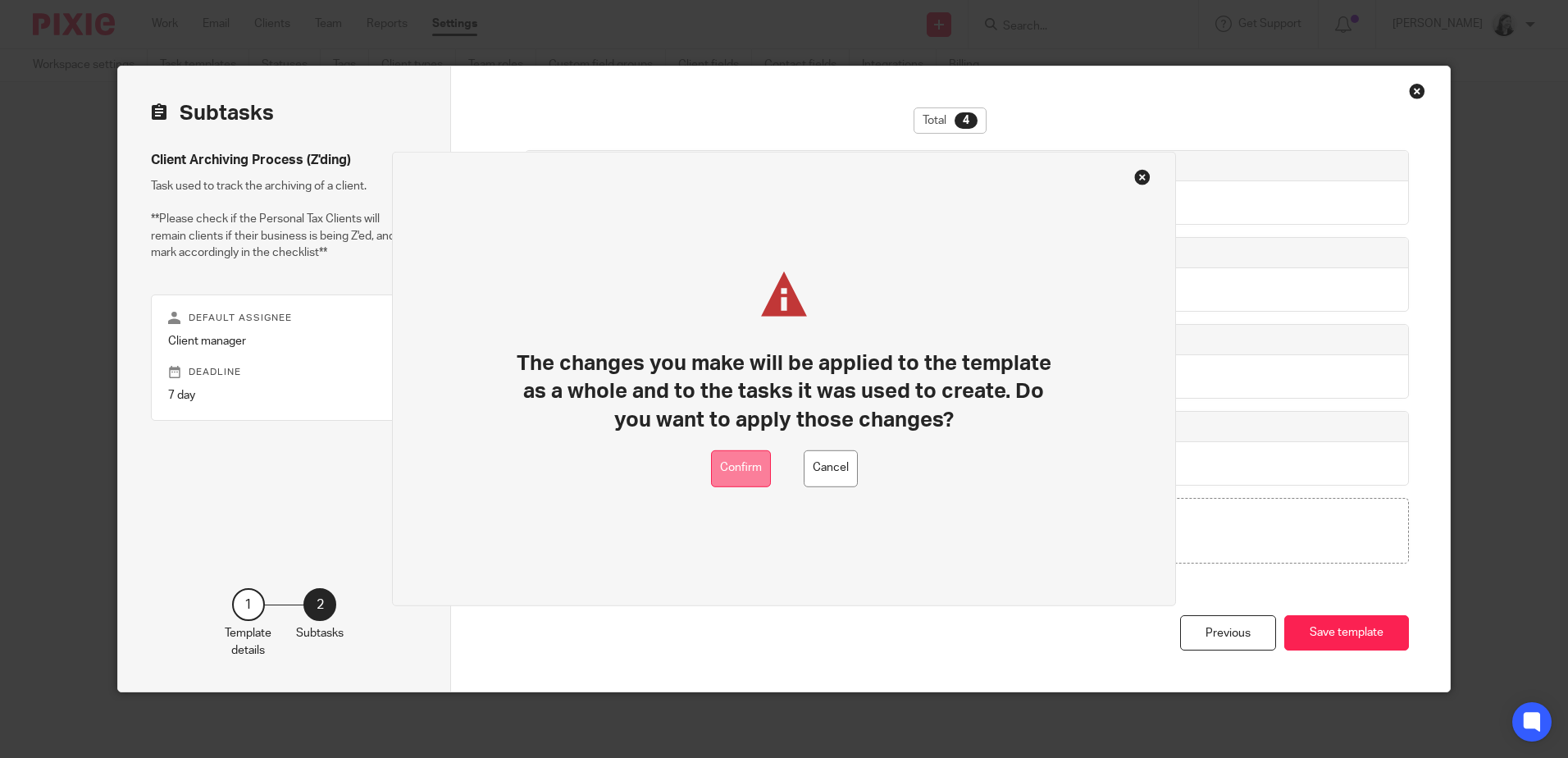
click at [744, 463] on button "Confirm" at bounding box center [741, 469] width 60 height 37
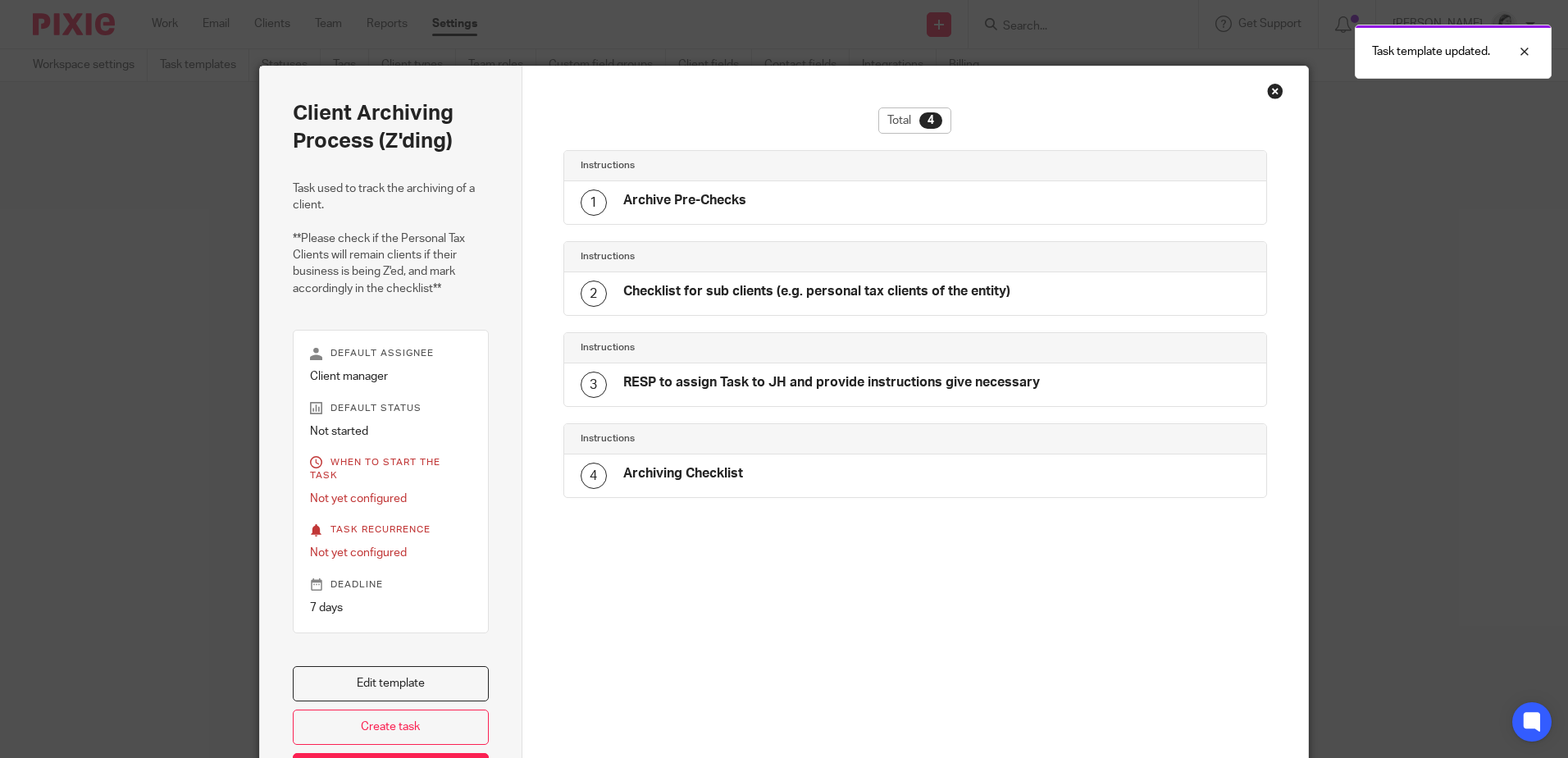
click at [1272, 89] on div "Close this dialog window" at bounding box center [1275, 92] width 17 height 17
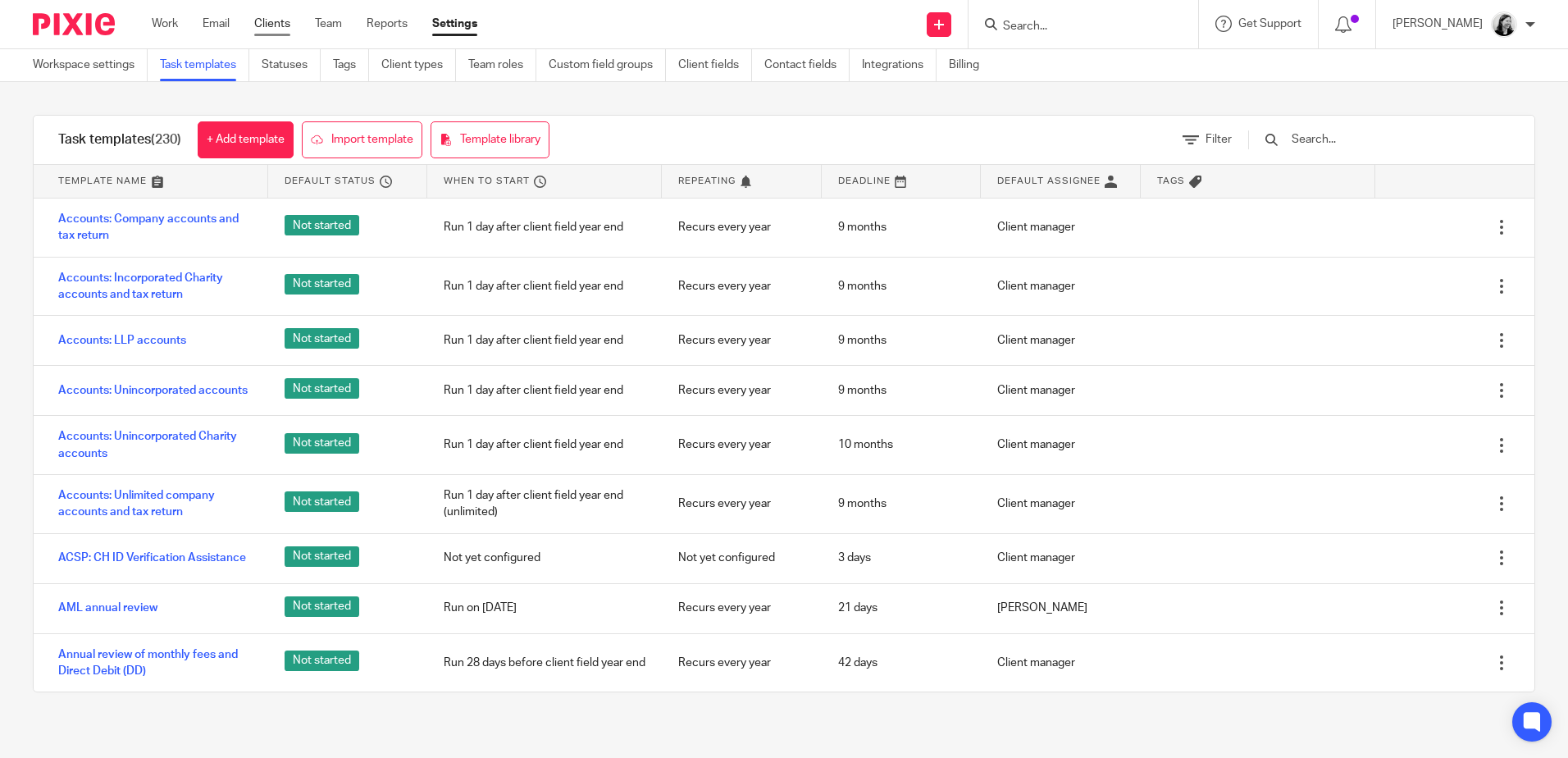
click at [265, 26] on link "Clients" at bounding box center [272, 24] width 36 height 17
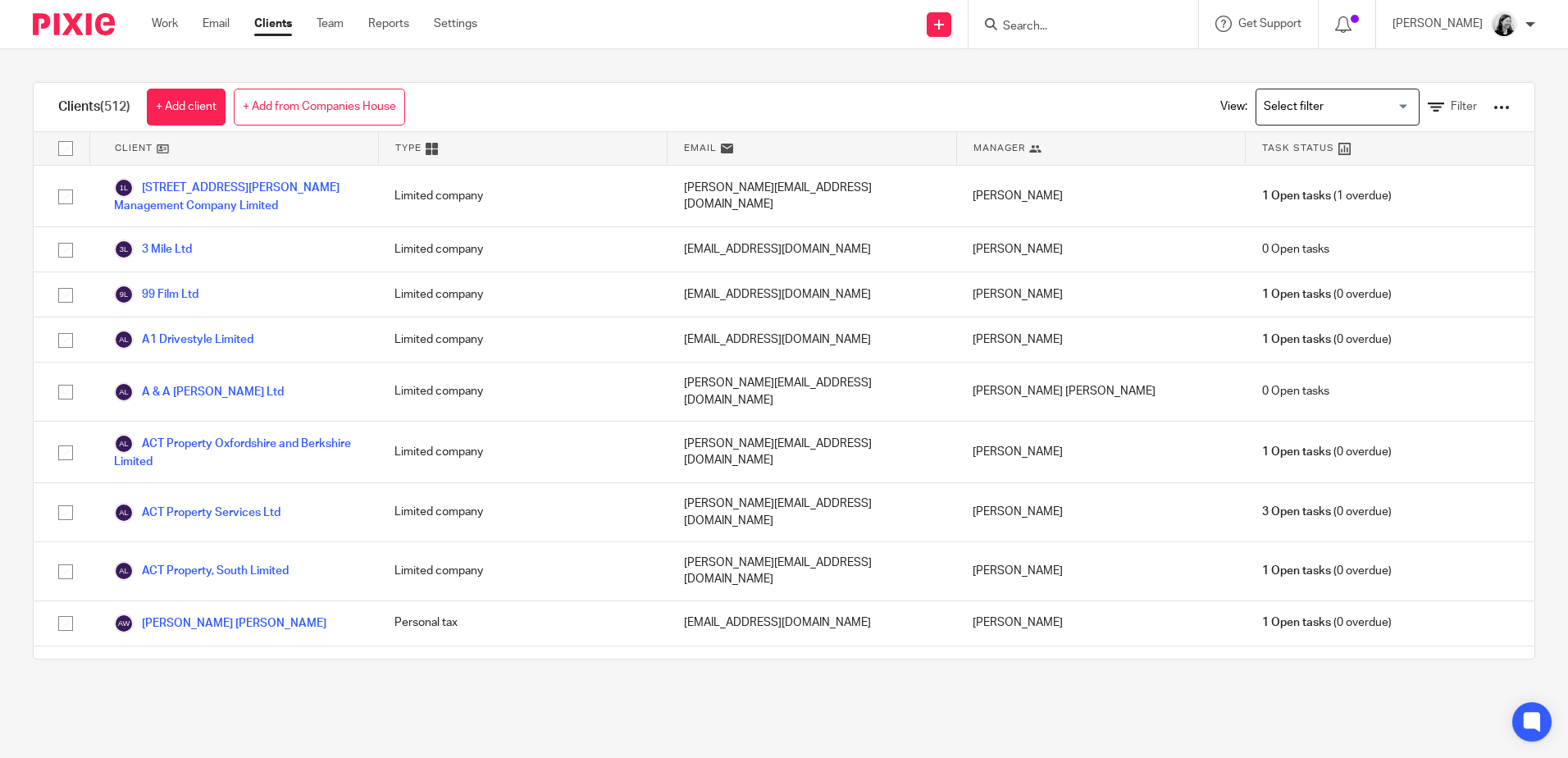
click at [1494, 107] on div at bounding box center [1502, 108] width 17 height 17
click at [1403, 192] on link "Export clients to CSV file" at bounding box center [1370, 193] width 228 height 24
